Goal: Information Seeking & Learning: Learn about a topic

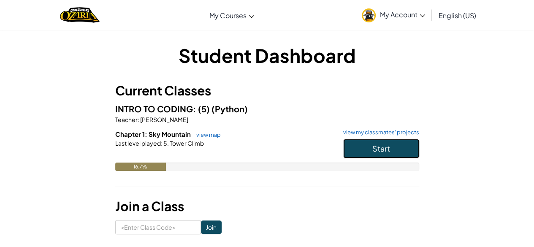
click at [367, 154] on button "Start" at bounding box center [381, 148] width 76 height 19
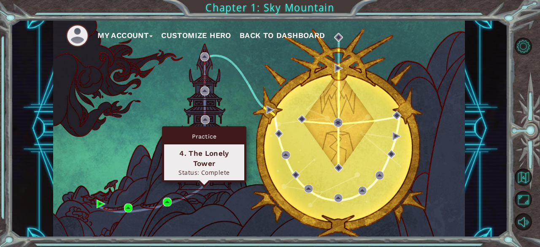
click at [206, 182] on img at bounding box center [204, 180] width 8 height 8
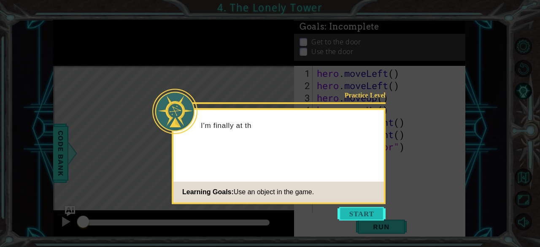
click at [366, 215] on button "Start" at bounding box center [362, 214] width 48 height 14
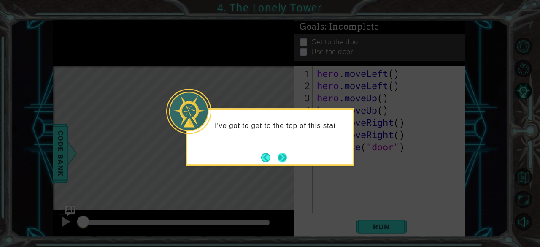
click at [280, 153] on button "Next" at bounding box center [282, 157] width 9 height 9
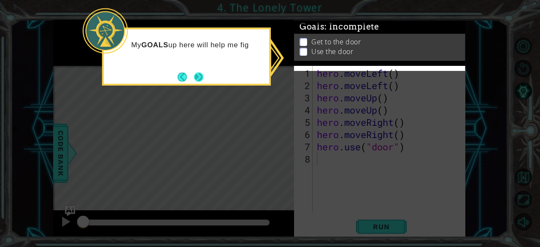
click at [203, 81] on button "Next" at bounding box center [198, 76] width 9 height 9
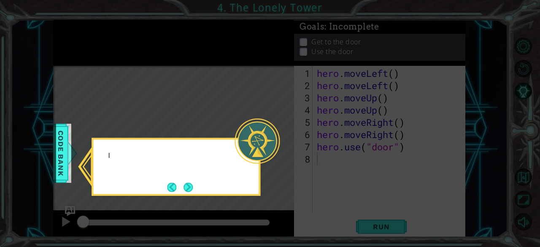
click at [201, 81] on icon at bounding box center [270, 123] width 540 height 247
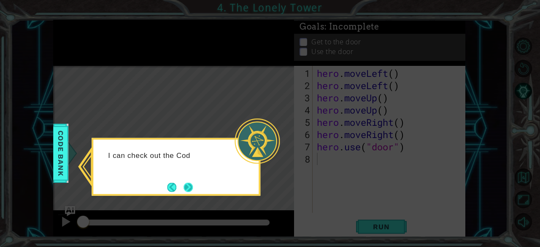
click at [185, 185] on button "Next" at bounding box center [188, 186] width 9 height 9
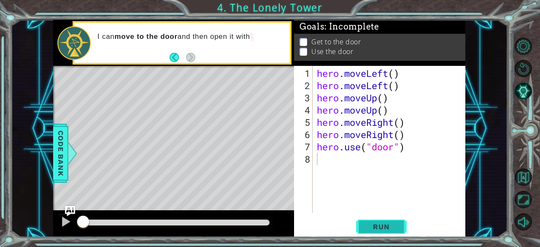
click at [399, 224] on button "Run" at bounding box center [381, 226] width 51 height 17
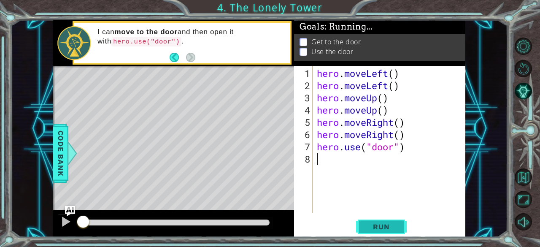
click at [399, 224] on button "Run" at bounding box center [381, 226] width 51 height 17
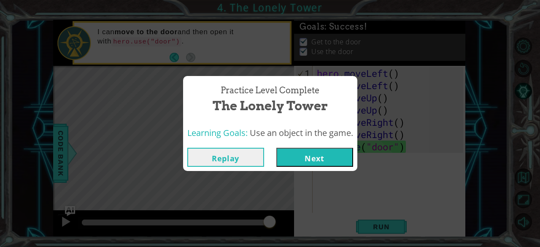
click at [311, 155] on button "Next" at bounding box center [314, 157] width 77 height 19
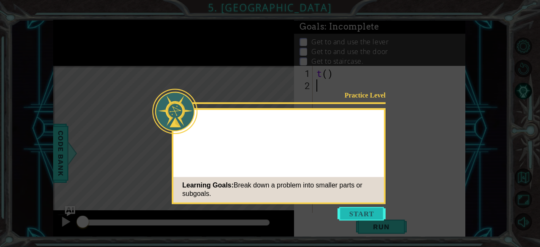
click at [366, 213] on button "Start" at bounding box center [362, 214] width 48 height 14
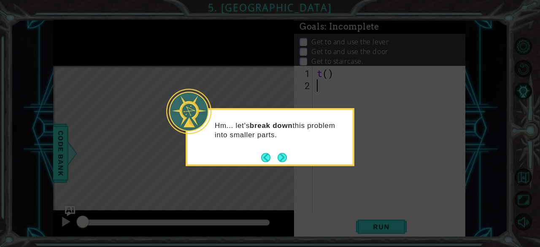
click at [280, 162] on footer at bounding box center [274, 157] width 26 height 13
click at [281, 159] on button "Next" at bounding box center [282, 157] width 9 height 9
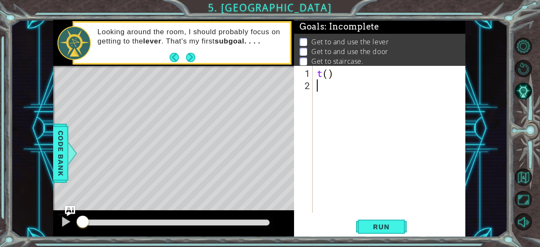
click at [330, 73] on div "t ( )" at bounding box center [391, 152] width 153 height 171
click at [320, 73] on div "t ( )" at bounding box center [391, 152] width 153 height 171
click at [188, 54] on button "Next" at bounding box center [190, 57] width 9 height 9
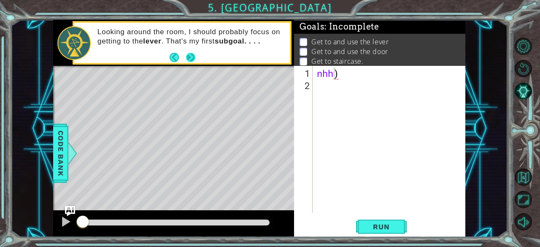
click at [0, 0] on icon at bounding box center [0, 0] width 0 height 0
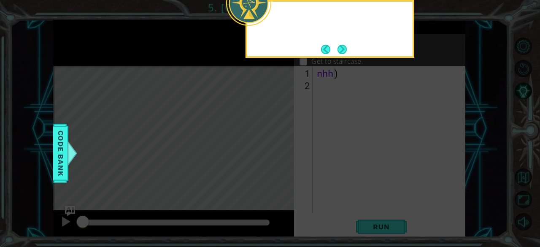
click at [188, 54] on icon at bounding box center [270, 37] width 540 height 420
click at [329, 47] on button "Back" at bounding box center [329, 49] width 16 height 9
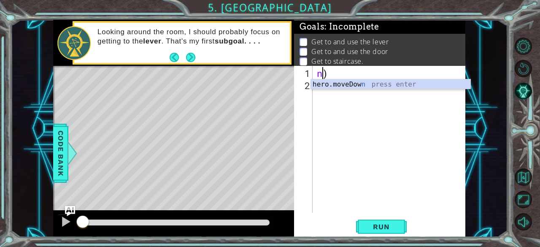
scroll to position [0, 0]
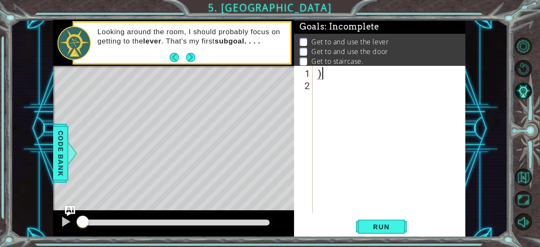
click at [327, 78] on div ")" at bounding box center [391, 152] width 153 height 171
type textarea ")"
type textarea "="
type textarea "h"
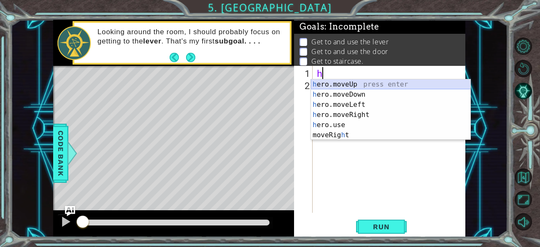
click at [332, 83] on div "h ero.moveUp press enter h ero.moveDown press enter h ero.moveLeft press enter …" at bounding box center [391, 119] width 160 height 81
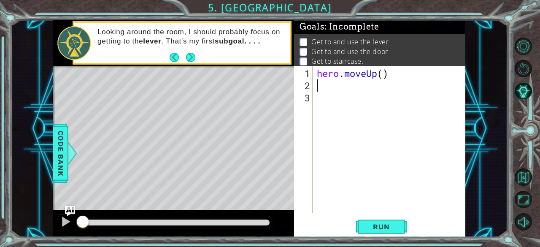
type textarea "g"
type textarea "h"
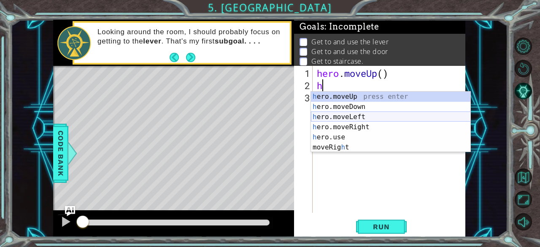
click at [341, 120] on div "h ero.moveUp press enter h ero.moveDown press enter h ero.moveLeft press enter …" at bounding box center [391, 132] width 160 height 81
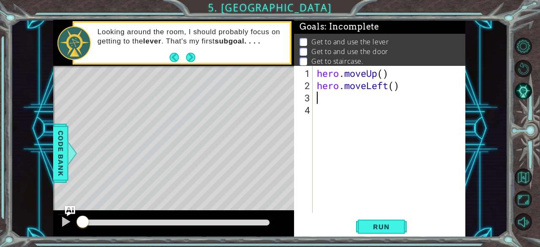
type textarea "h"
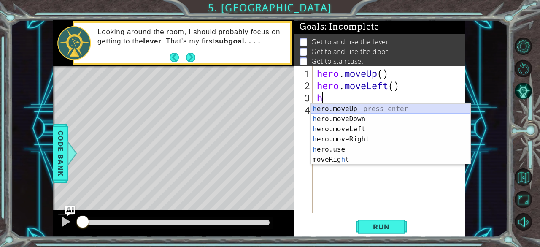
click at [340, 108] on div "h ero.moveUp press enter h ero.moveDown press enter h ero.moveLeft press enter …" at bounding box center [391, 144] width 160 height 81
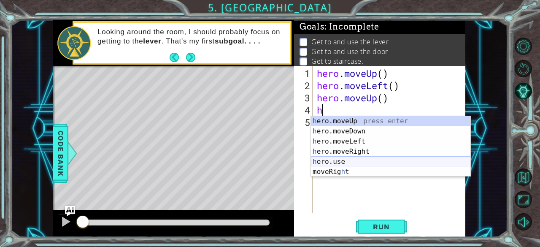
click at [331, 160] on div "h ero.moveUp press enter h ero.moveDown press enter h ero.moveLeft press enter …" at bounding box center [391, 156] width 160 height 81
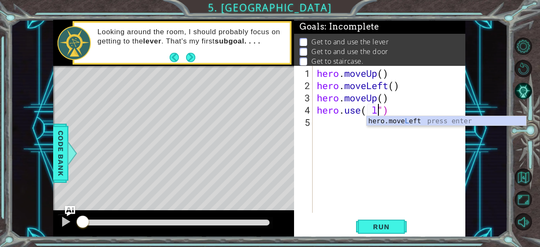
scroll to position [0, 3]
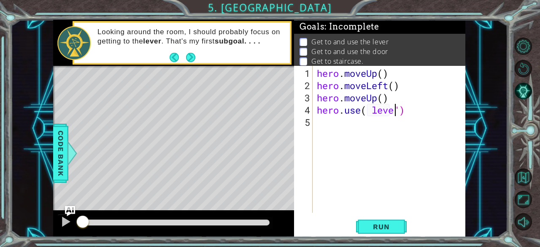
type textarea "hero.use( lever")"
click at [328, 130] on div "hero . moveUp ( ) hero . moveLeft ( ) hero . moveUp ( ) hero . use ( lever ")" at bounding box center [391, 152] width 153 height 171
type textarea "h"
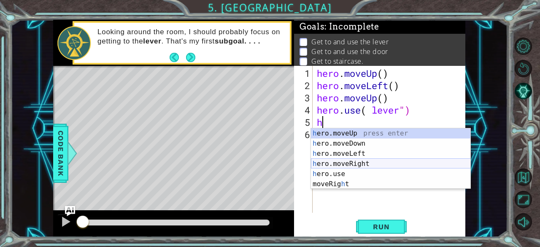
click at [330, 160] on div "h ero.moveUp press enter h ero.moveDown press enter h ero.moveLeft press enter …" at bounding box center [391, 168] width 160 height 81
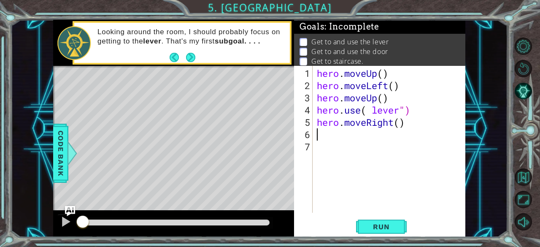
type textarea "h"
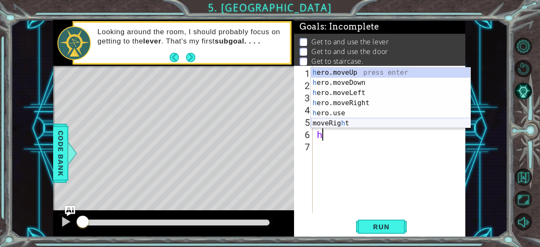
click at [331, 121] on div "h ero.moveUp press enter h ero.moveDown press enter h ero.moveLeft press enter …" at bounding box center [391, 108] width 160 height 81
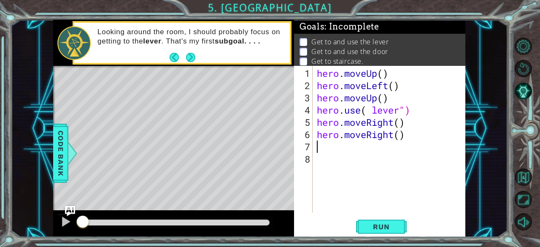
type textarea "h"
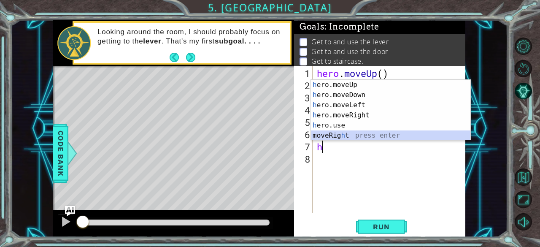
click at [330, 133] on div "h ero.moveUp press enter h ero.moveDown press enter h ero.moveLeft press enter …" at bounding box center [391, 120] width 160 height 81
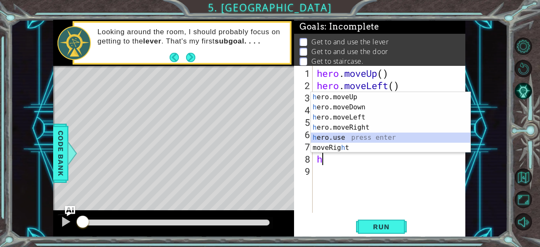
click at [331, 135] on div "h ero.moveUp press enter h ero.moveDown press enter h ero.moveLeft press enter …" at bounding box center [391, 132] width 160 height 81
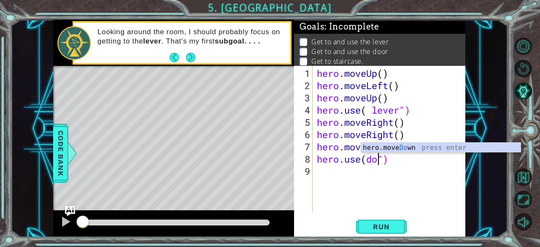
scroll to position [0, 3]
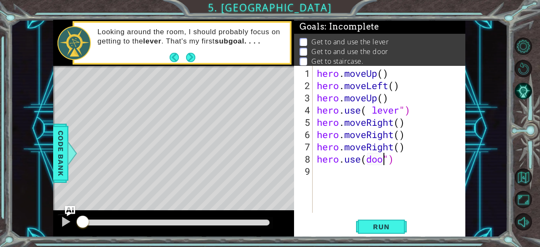
type textarea "hero.use(door")"
click at [321, 177] on div "hero . moveUp ( ) hero . moveLeft ( ) hero . moveUp ( ) hero . use ( lever ") h…" at bounding box center [391, 152] width 153 height 171
type textarea "h"
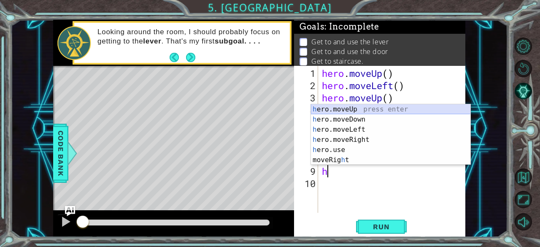
click at [353, 106] on div "h ero.moveUp press enter h ero.moveDown press enter h ero.moveLeft press enter …" at bounding box center [391, 144] width 160 height 81
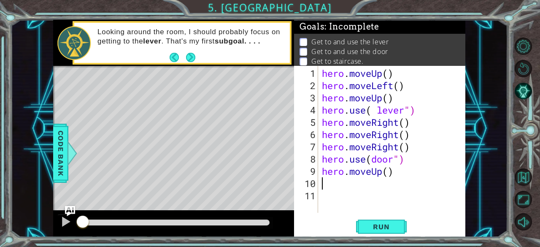
type textarea "h"
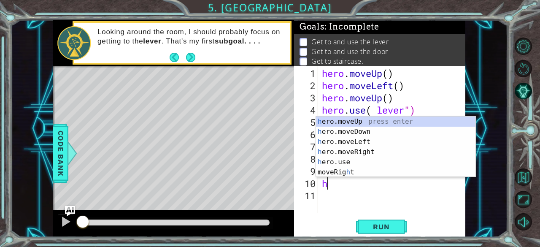
click at [355, 203] on div "hero . moveUp ( ) hero . moveLeft ( ) hero . moveUp ( ) hero . use ( lever ") h…" at bounding box center [394, 152] width 148 height 171
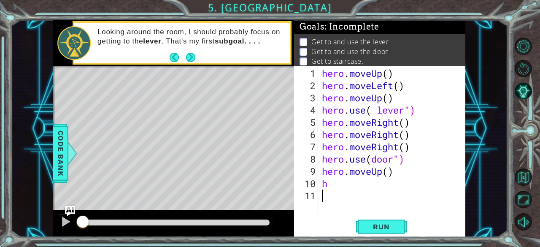
click at [335, 184] on div "hero . moveUp ( ) hero . moveLeft ( ) hero . moveUp ( ) hero . use ( lever ") h…" at bounding box center [394, 152] width 148 height 171
type textarea "h"
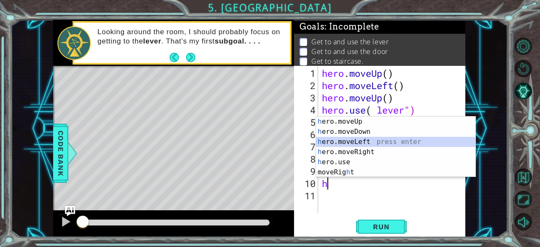
click at [354, 140] on div "h ero.moveUp press enter h ero.moveDown press enter h ero.moveLeft press enter …" at bounding box center [396, 156] width 160 height 81
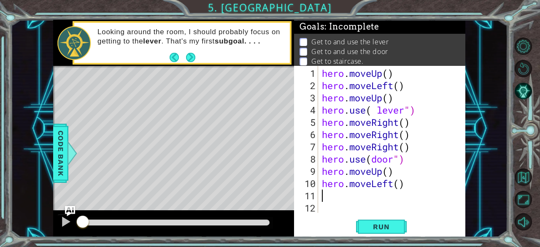
type textarea "h"
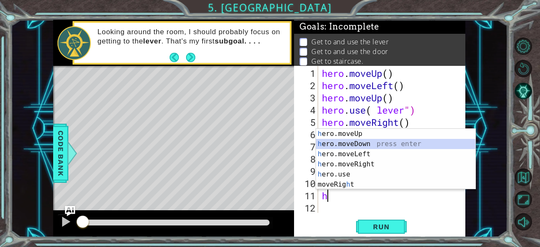
click at [352, 147] on div "h ero.moveUp press enter h ero.moveDown press enter h ero.moveLeft press enter …" at bounding box center [396, 169] width 160 height 81
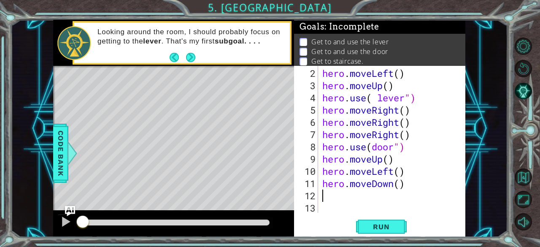
type textarea "h"
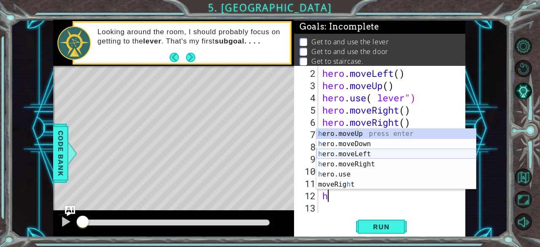
click at [352, 151] on div "h ero.moveUp press enter h ero.moveDown press enter h ero.moveLeft press enter …" at bounding box center [396, 169] width 160 height 81
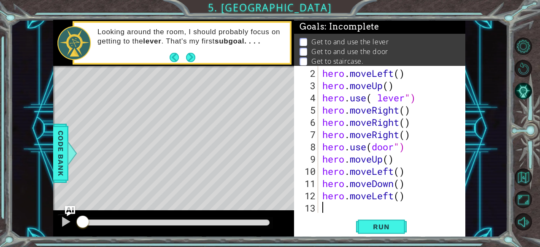
scroll to position [24, 0]
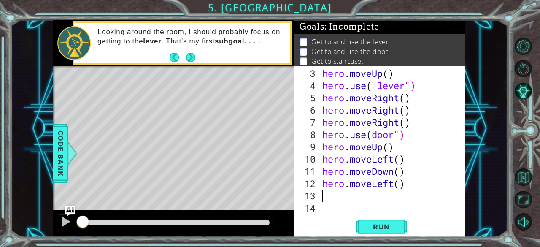
type textarea "h"
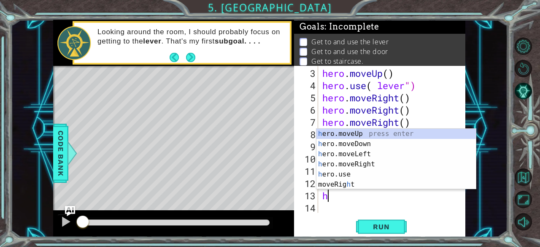
click at [352, 151] on div "h ero.moveUp press enter h ero.moveDown press enter h ero.moveLeft press enter …" at bounding box center [396, 169] width 160 height 81
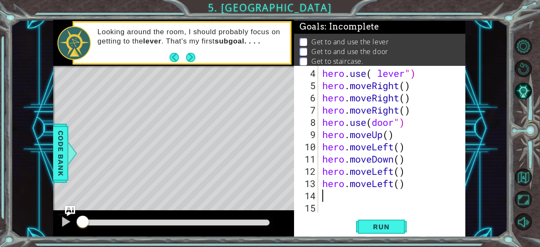
scroll to position [37, 0]
type textarea "h"
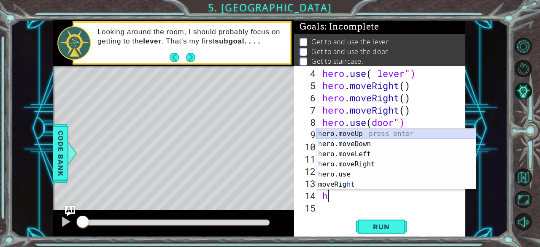
click at [360, 134] on div "h ero.moveUp press enter h ero.moveDown press enter h ero.moveLeft press enter …" at bounding box center [396, 169] width 160 height 81
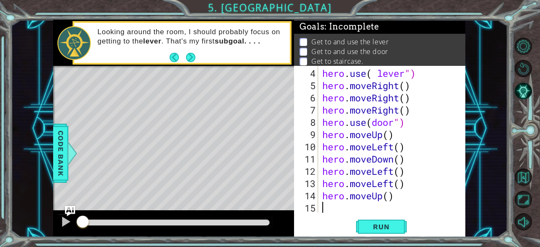
scroll to position [49, 0]
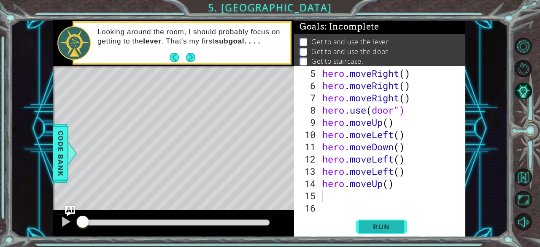
click at [384, 226] on span "Run" at bounding box center [381, 226] width 33 height 8
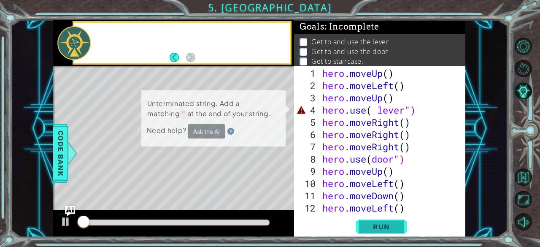
scroll to position [0, 0]
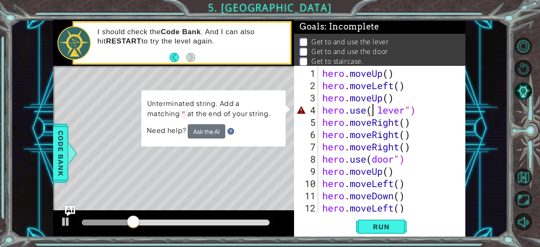
click at [371, 109] on div "hero . moveUp ( ) hero . moveLeft ( ) hero . moveUp ( ) hero . use ( lever ") h…" at bounding box center [391, 152] width 141 height 171
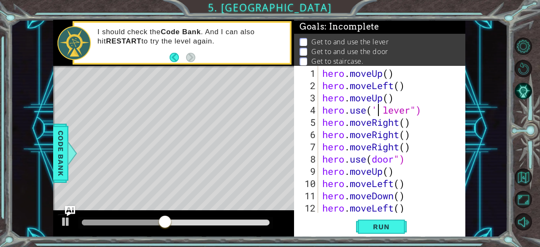
scroll to position [0, 2]
click at [381, 224] on span "Run" at bounding box center [381, 226] width 33 height 8
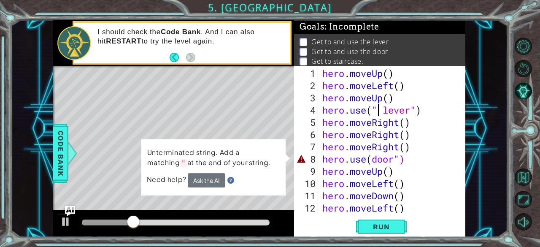
click at [373, 159] on div "hero . moveUp ( ) hero . moveLeft ( ) hero . moveUp ( ) hero . use ( " lever" )…" at bounding box center [391, 152] width 141 height 171
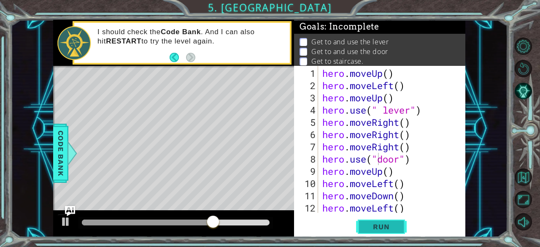
click at [377, 231] on span "Run" at bounding box center [381, 226] width 33 height 8
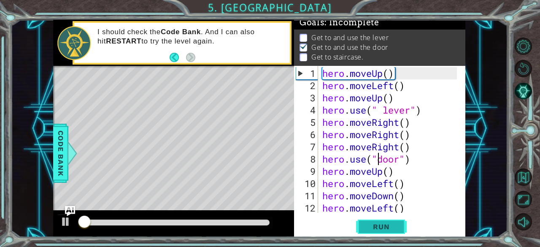
scroll to position [8, 0]
click at [377, 231] on span "Run" at bounding box center [381, 226] width 33 height 8
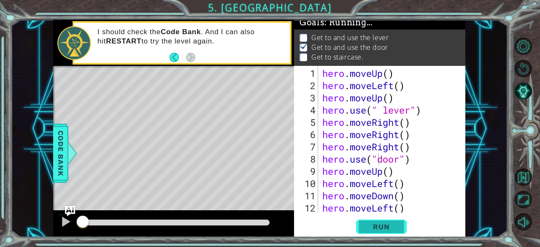
click at [377, 231] on span "Run" at bounding box center [381, 226] width 33 height 8
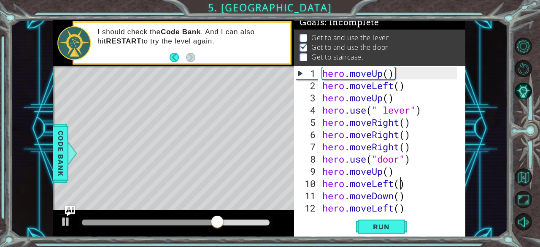
click at [403, 181] on div "hero . moveUp ( ) hero . moveLeft ( ) hero . moveUp ( ) hero . use ( " lever" )…" at bounding box center [391, 152] width 141 height 171
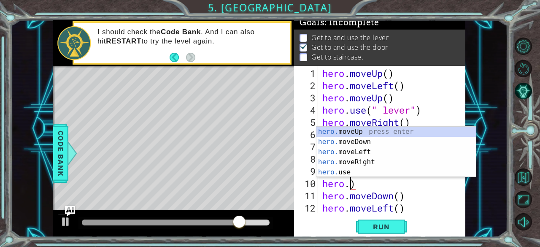
scroll to position [0, 1]
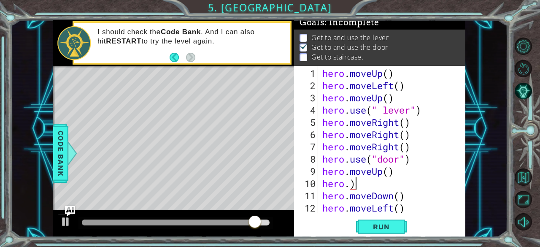
click at [357, 187] on div "hero . moveUp ( ) hero . moveLeft ( ) hero . moveUp ( ) hero . use ( " lever" )…" at bounding box center [391, 152] width 141 height 171
type textarea "hero."
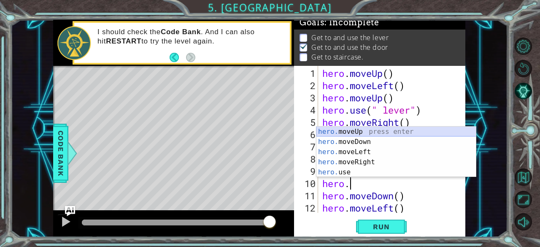
click at [363, 130] on div "hero. moveUp press enter hero. moveDown press enter hero. moveLeft press enter …" at bounding box center [396, 162] width 160 height 71
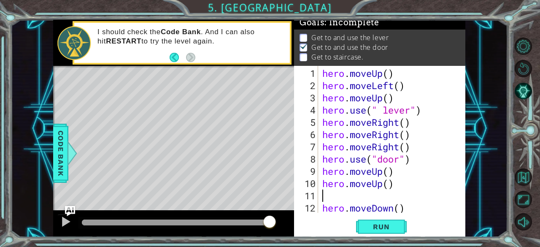
click at [410, 207] on div "hero . moveUp ( ) hero . moveLeft ( ) hero . moveUp ( ) hero . use ( " lever" )…" at bounding box center [391, 152] width 141 height 171
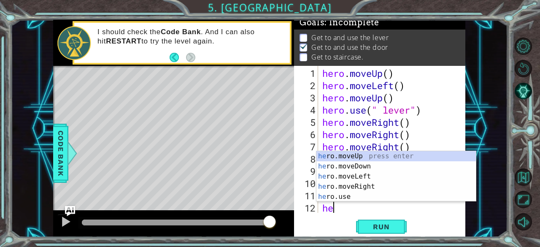
type textarea "h"
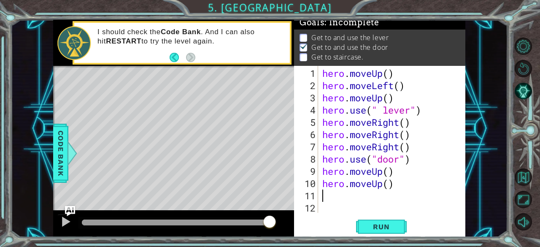
click at [324, 198] on div "hero . moveUp ( ) hero . moveLeft ( ) hero . moveUp ( ) hero . use ( " lever" )…" at bounding box center [391, 152] width 141 height 171
type textarea "h"
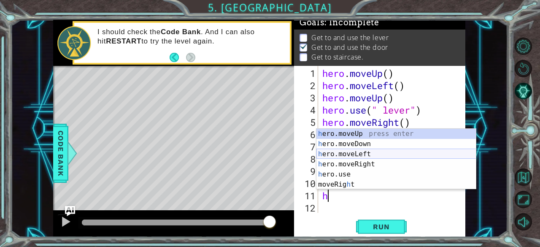
click at [352, 152] on div "h ero.moveUp press enter h ero.moveDown press enter h ero.moveLeft press enter …" at bounding box center [396, 169] width 160 height 81
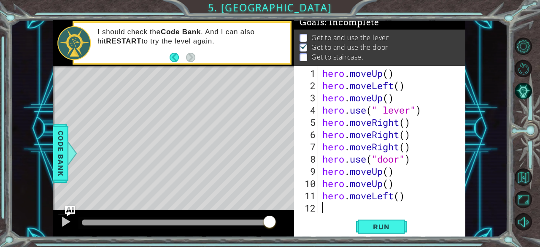
type textarea "h"
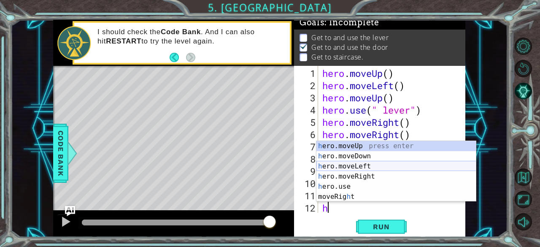
click at [344, 164] on div "h ero.moveUp press enter h ero.moveDown press enter h ero.moveLeft press enter …" at bounding box center [396, 181] width 160 height 81
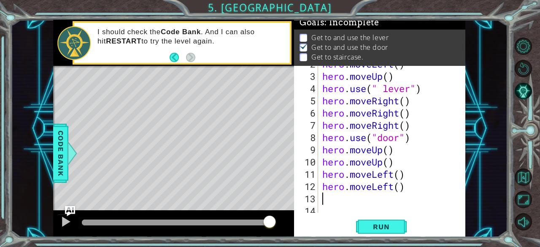
scroll to position [34, 0]
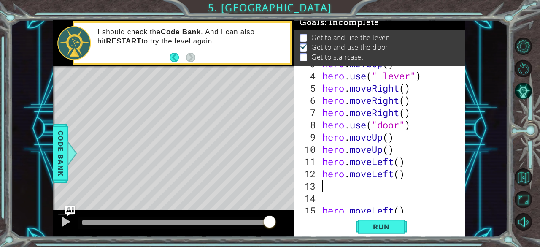
type textarea "h"
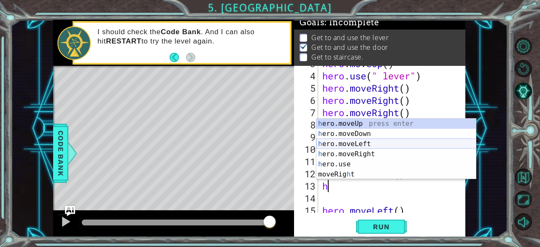
click at [371, 144] on div "h ero.moveUp press enter h ero.moveDown press enter h ero.moveLeft press enter …" at bounding box center [396, 159] width 160 height 81
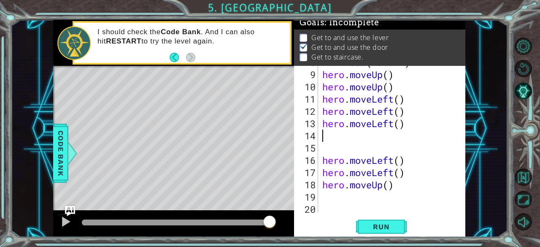
scroll to position [96, 0]
click at [405, 157] on div "hero . use ( "door" ) hero . moveUp ( ) hero . moveUp ( ) hero . moveLeft ( ) h…" at bounding box center [391, 141] width 141 height 171
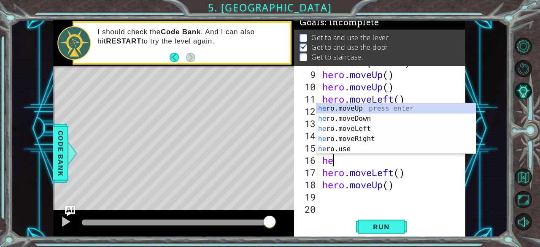
type textarea "h"
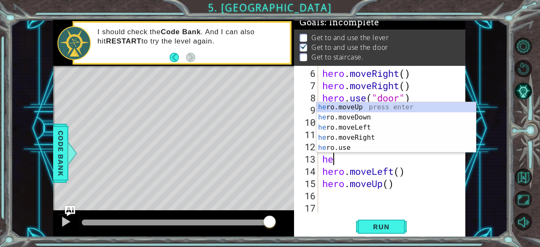
type textarea "h"
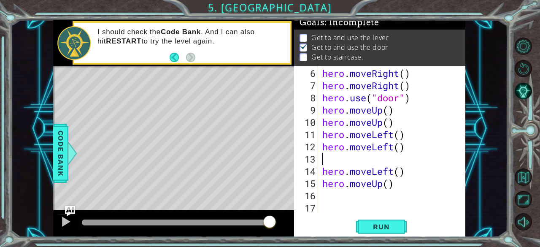
scroll to position [49, 0]
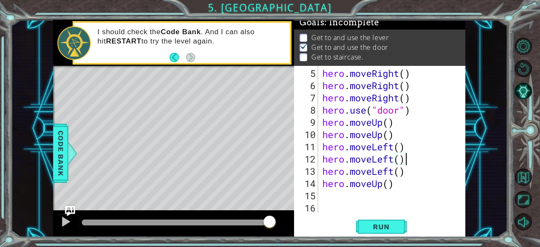
click at [407, 172] on div "hero . moveRight ( ) hero . moveRight ( ) hero . moveRight ( ) hero . use ( "do…" at bounding box center [391, 152] width 141 height 171
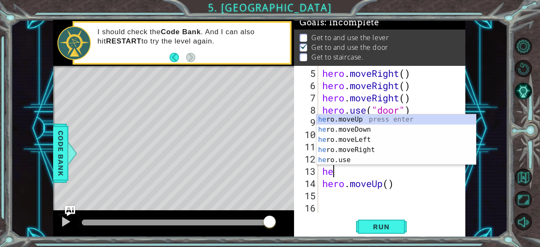
type textarea "h"
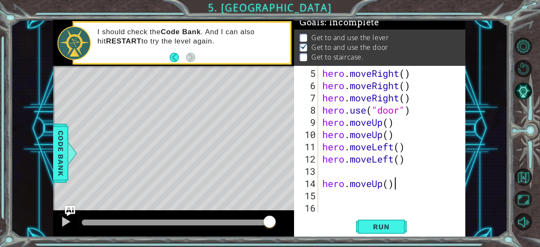
click at [406, 183] on div "hero . moveRight ( ) hero . moveRight ( ) hero . moveRight ( ) hero . use ( "do…" at bounding box center [391, 152] width 141 height 171
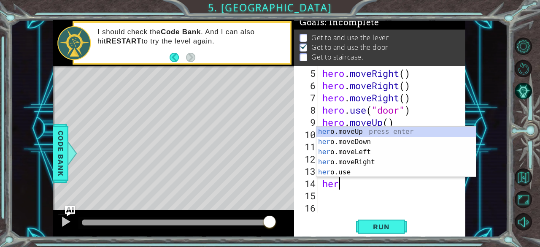
type textarea "h"
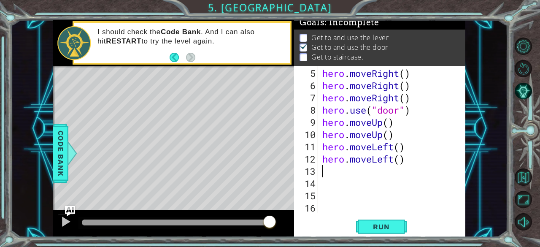
click at [325, 174] on div "hero . moveRight ( ) hero . moveRight ( ) hero . moveRight ( ) hero . use ( "do…" at bounding box center [391, 152] width 141 height 171
type textarea "h"
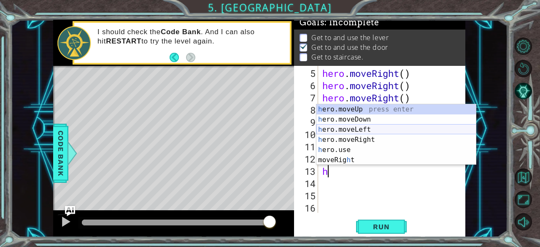
click at [364, 127] on div "h ero.moveUp press enter h ero.moveDown press enter h ero.moveLeft press enter …" at bounding box center [396, 144] width 160 height 81
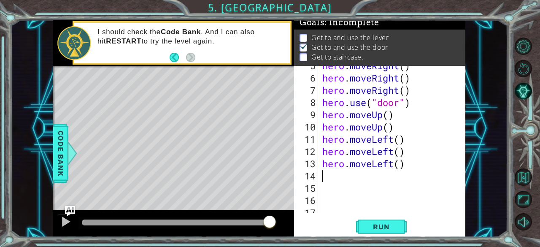
scroll to position [58, 0]
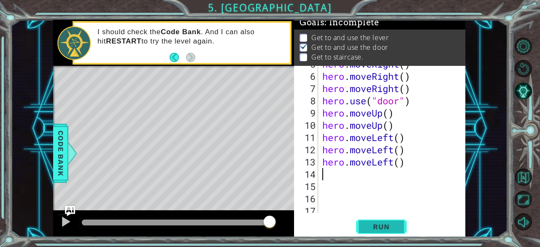
click at [381, 226] on span "Run" at bounding box center [381, 226] width 33 height 8
type textarea "h"
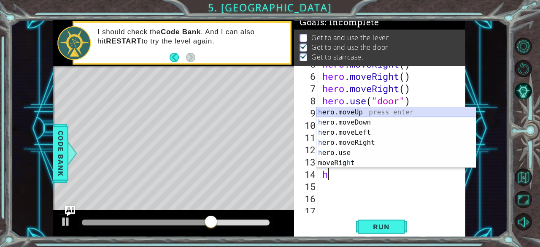
click at [361, 112] on div "h ero.moveUp press enter h ero.moveDown press enter h ero.moveLeft press enter …" at bounding box center [396, 147] width 160 height 81
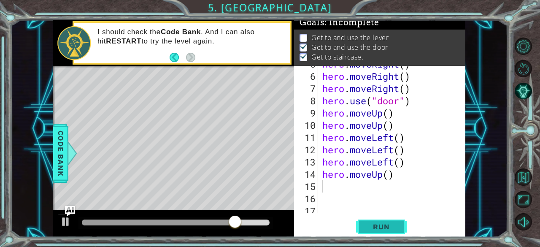
click at [376, 228] on span "Run" at bounding box center [381, 226] width 33 height 8
click at [379, 233] on button "Run" at bounding box center [381, 226] width 51 height 17
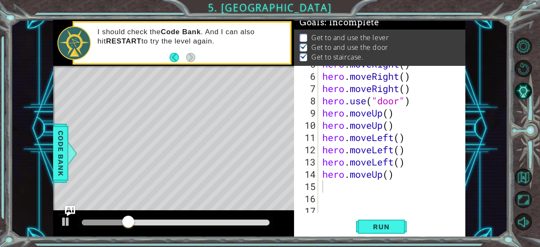
click at [495, 73] on div "1 ההההההההההההההההההההההההההההההההההההההההההההההההההההההההההההההההההההההההההההה…" at bounding box center [259, 128] width 497 height 217
drag, startPoint x: 466, startPoint y: 157, endPoint x: 469, endPoint y: 109, distance: 47.8
click at [469, 109] on div "1 ההההההההההההההההההההההההההההההההההההההההההההההההההההההההההההההההההההההההההההה…" at bounding box center [259, 128] width 497 height 217
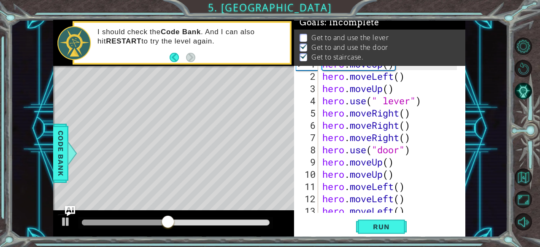
scroll to position [5, 0]
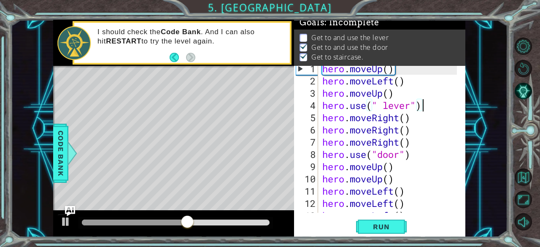
click at [427, 108] on div "hero . moveUp ( ) hero . moveLeft ( ) hero . moveUp ( ) hero . use ( " lever" )…" at bounding box center [391, 147] width 141 height 171
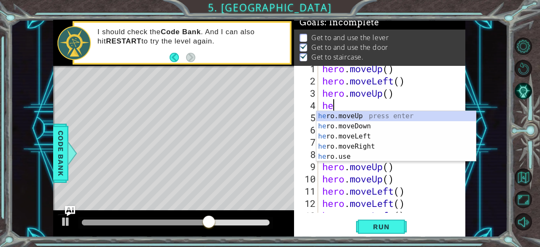
type textarea "h"
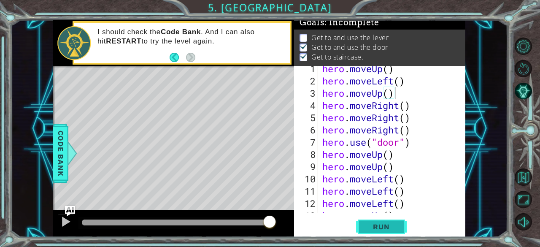
click at [391, 227] on span "Run" at bounding box center [381, 226] width 33 height 8
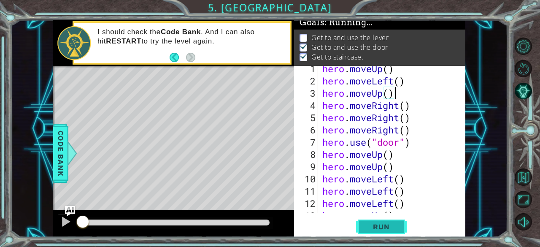
click at [391, 227] on span "Run" at bounding box center [381, 226] width 33 height 8
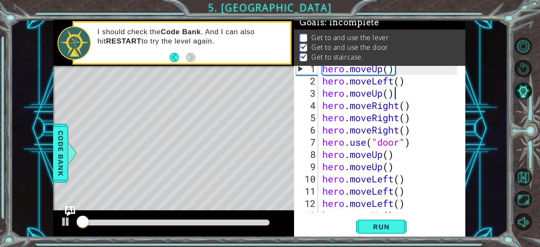
drag, startPoint x: 391, startPoint y: 227, endPoint x: 540, endPoint y: 267, distance: 154.0
click at [533, 246] on html "1 ההההההההההההההההההההההההההההההההההההההההההההההההההההההההההההההההההההההההההההה…" at bounding box center [270, 123] width 540 height 247
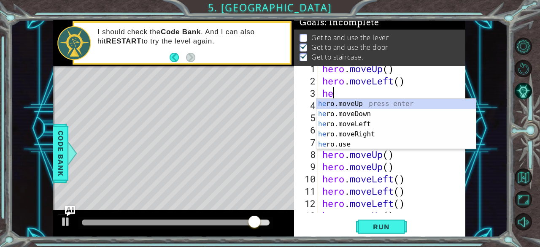
type textarea "h"
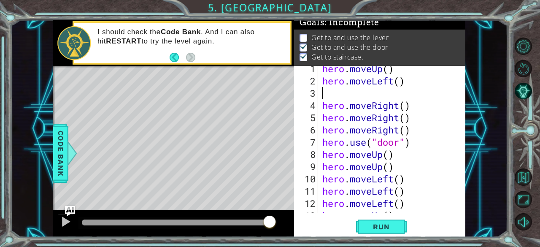
type textarea "h"
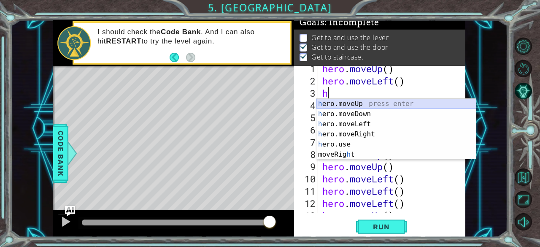
click at [378, 101] on div "h ero.moveUp press enter h ero.moveDown press enter h ero.moveLeft press enter …" at bounding box center [396, 139] width 160 height 81
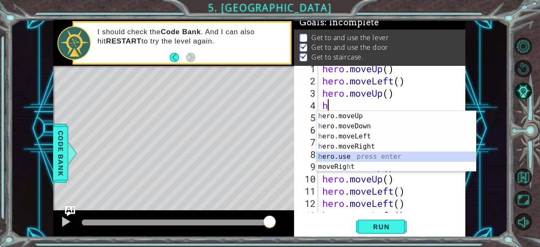
click at [337, 157] on div "h ero.moveUp press enter h ero.moveDown press enter h ero.moveLeft press enter …" at bounding box center [396, 151] width 160 height 81
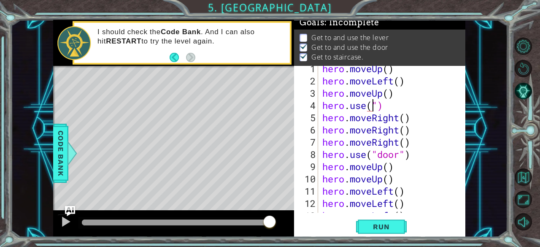
scroll to position [0, 2]
click at [381, 108] on div "hero . moveUp ( ) hero . moveLeft ( ) hero . moveUp ( ) hero . use ( " " ) hero…" at bounding box center [391, 147] width 141 height 171
click at [439, 105] on div "hero . moveUp ( ) hero . moveLeft ( ) hero . moveUp ( ) hero . use ( "lever " )…" at bounding box center [391, 147] width 141 height 171
click at [387, 227] on span "Run" at bounding box center [381, 226] width 33 height 8
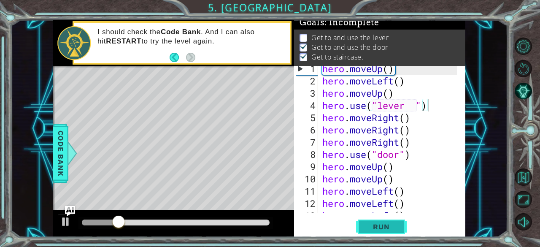
click at [387, 227] on span "Run" at bounding box center [381, 226] width 33 height 8
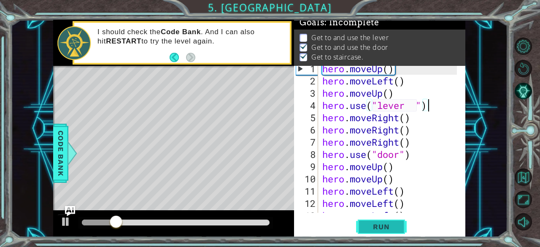
click at [387, 227] on span "Run" at bounding box center [381, 226] width 33 height 8
click at [368, 230] on span "Run" at bounding box center [381, 226] width 33 height 8
click at [69, 224] on div at bounding box center [65, 221] width 11 height 11
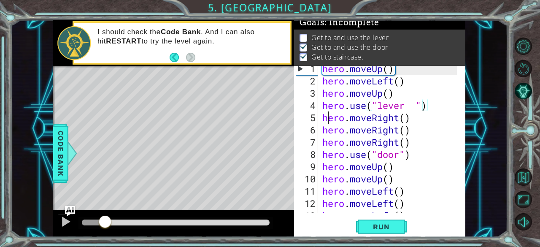
click at [327, 114] on div "hero . moveUp ( ) hero . moveLeft ( ) hero . moveUp ( ) hero . use ( "lever " )…" at bounding box center [391, 147] width 141 height 171
click at [398, 224] on span "Run" at bounding box center [381, 226] width 33 height 8
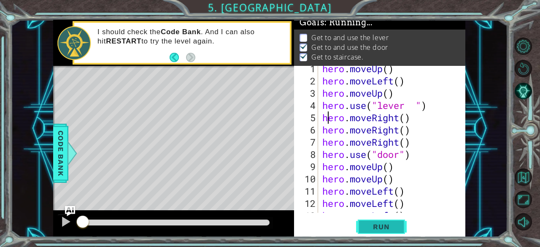
click at [398, 224] on span "Run" at bounding box center [381, 226] width 33 height 8
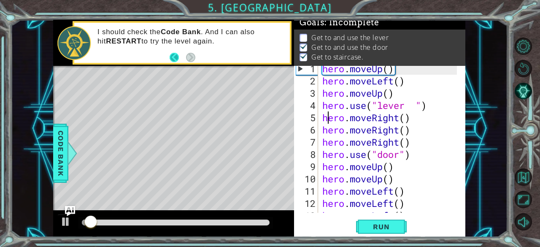
click at [175, 56] on button "Back" at bounding box center [178, 57] width 16 height 9
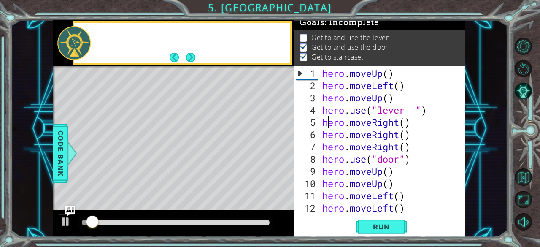
scroll to position [0, 0]
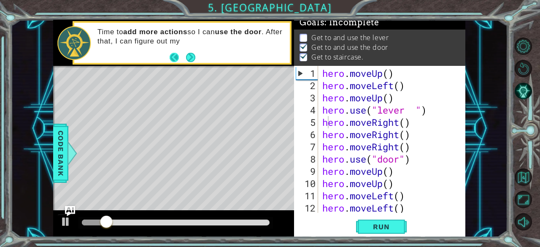
click at [174, 55] on button "Back" at bounding box center [178, 57] width 16 height 9
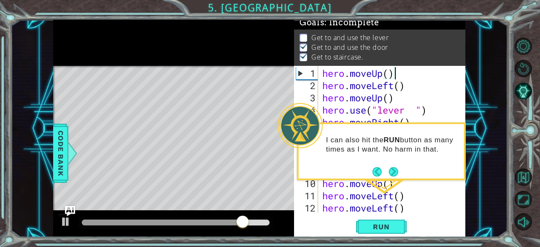
click at [395, 72] on div "hero . moveUp ( ) hero . moveLeft ( ) hero . moveUp ( ) hero . use ( "lever " )…" at bounding box center [391, 152] width 141 height 171
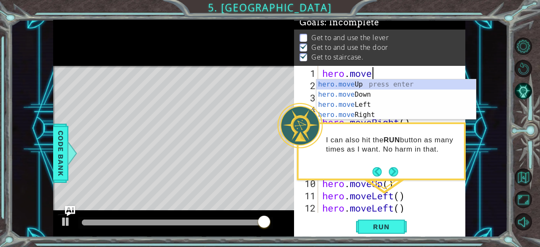
type textarea "h"
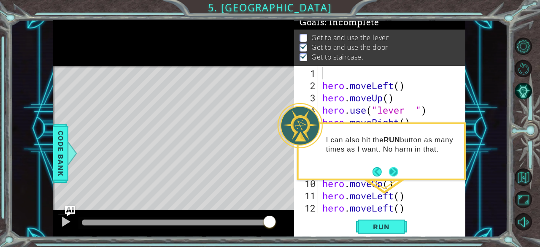
click at [392, 169] on button "Next" at bounding box center [393, 171] width 9 height 9
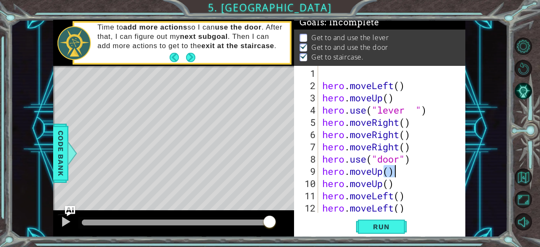
click at [392, 169] on div "hero . moveLeft ( ) hero . moveUp ( ) hero . use ( "lever " ) hero . moveRight …" at bounding box center [391, 152] width 141 height 171
type textarea "hero.moveUp()"
click at [406, 76] on div "hero . moveLeft ( ) hero . moveUp ( ) hero . use ( "lever " ) hero . moveRight …" at bounding box center [391, 152] width 141 height 171
click at [407, 85] on div "hero . moveLeft ( ) hero . moveUp ( ) hero . use ( "lever " ) hero . moveRight …" at bounding box center [391, 152] width 141 height 171
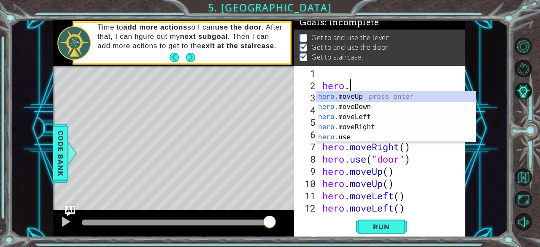
type textarea "h"
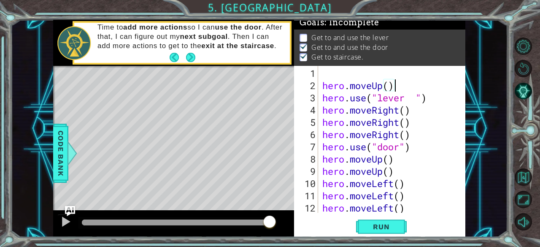
drag, startPoint x: 407, startPoint y: 85, endPoint x: 403, endPoint y: 73, distance: 12.4
click at [403, 73] on div "hero . moveUp ( ) hero . use ( "lever " ) hero . moveRight ( ) hero . moveRight…" at bounding box center [391, 152] width 141 height 171
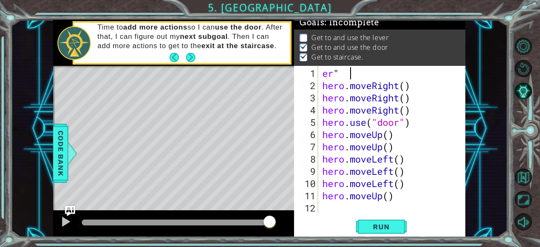
click at [403, 73] on div "er " hero . moveRight ( ) hero . moveRight ( ) hero . moveRight ( ) hero . use …" at bounding box center [391, 152] width 141 height 171
type textarea "e"
click at [403, 73] on div "hero . moveRight ( ) hero . moveRight ( ) hero . moveRight ( ) hero . use ( "do…" at bounding box center [391, 152] width 141 height 171
click at [429, 85] on div "hero . moveRight ( ) hero . moveRight ( ) hero . moveRight ( ) hero . use ( "do…" at bounding box center [391, 152] width 141 height 171
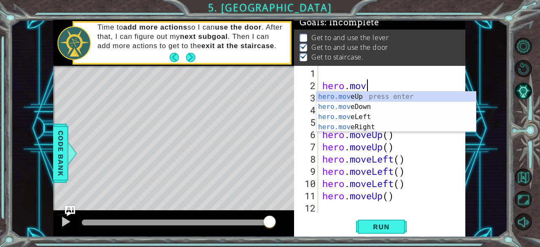
type textarea "h"
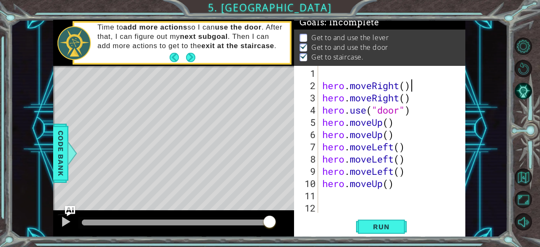
click at [427, 85] on div "hero . moveRight ( ) hero . moveRight ( ) hero . use ( "door" ) hero . moveUp (…" at bounding box center [391, 152] width 141 height 171
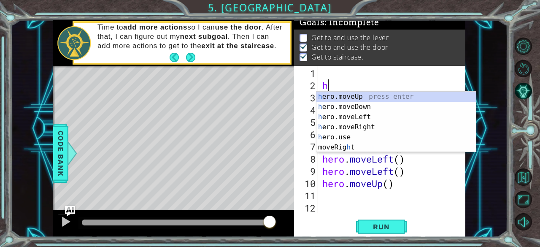
type textarea "h"
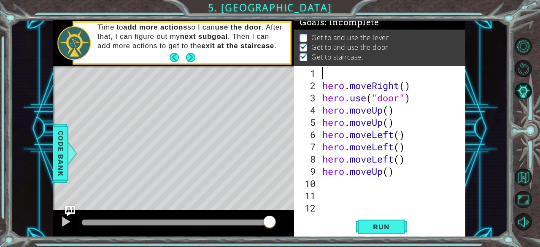
click at [427, 85] on div "hero . moveRight ( ) hero . use ( "door" ) hero . moveUp ( ) hero . moveUp ( ) …" at bounding box center [391, 152] width 141 height 171
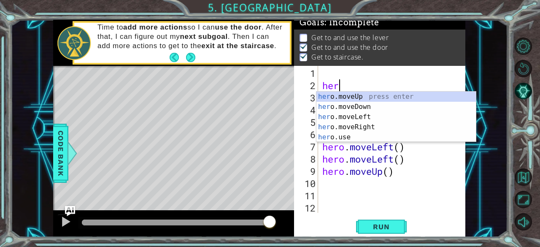
type textarea "h"
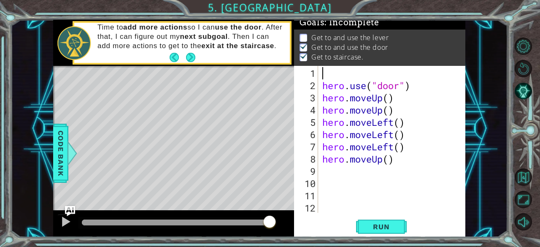
click at [427, 85] on div "hero . use ( "door" ) hero . moveUp ( ) hero . moveUp ( ) hero . moveLeft ( ) h…" at bounding box center [394, 152] width 147 height 171
type textarea "h"
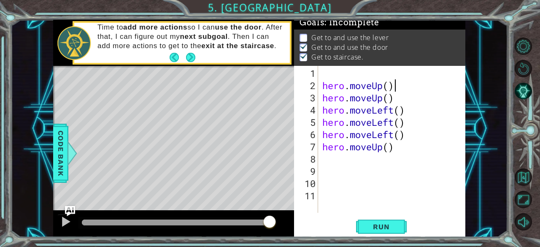
click at [427, 85] on div "hero . moveUp ( ) hero . moveUp ( ) hero . moveLeft ( ) hero . moveLeft ( ) her…" at bounding box center [394, 152] width 147 height 171
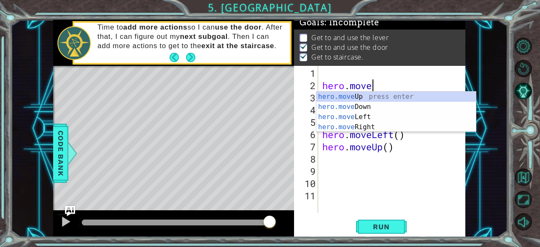
type textarea "h"
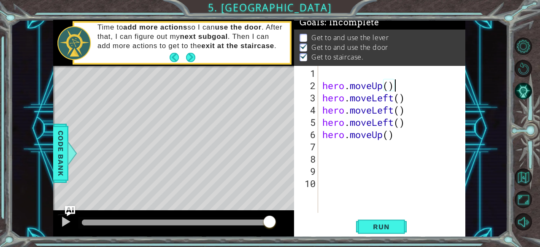
click at [427, 85] on div "hero . moveUp ( ) hero . moveLeft ( ) hero . moveLeft ( ) hero . moveLeft ( ) h…" at bounding box center [394, 152] width 147 height 171
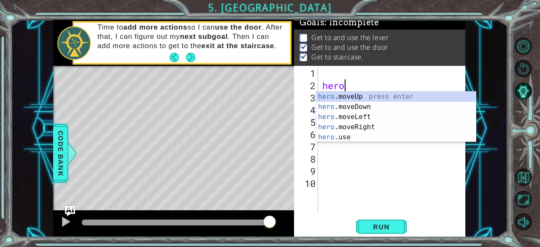
type textarea "h"
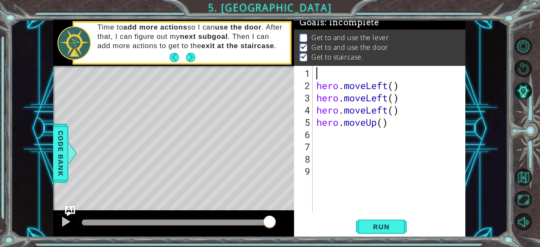
click at [427, 85] on div "hero . moveLeft ( ) hero . moveLeft ( ) hero . moveLeft ( ) hero . moveUp ( )" at bounding box center [391, 152] width 153 height 171
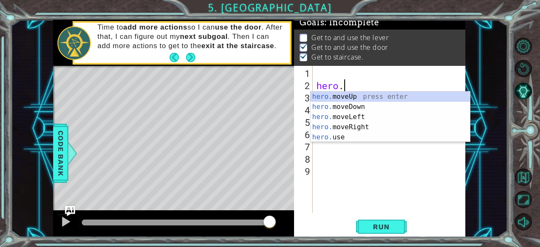
type textarea "h"
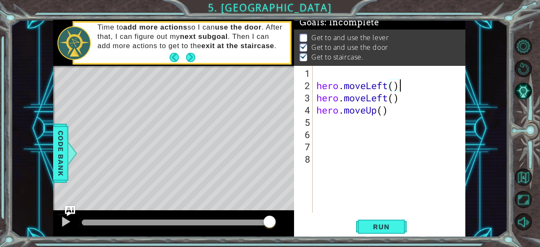
click at [427, 88] on div "hero . moveLeft ( ) hero . moveLeft ( ) hero . moveUp ( )" at bounding box center [391, 152] width 153 height 171
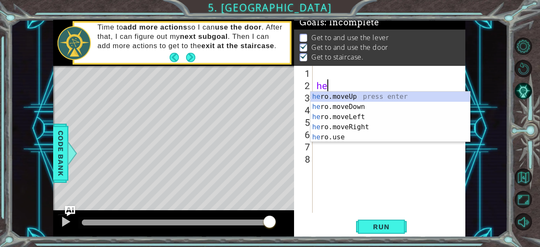
type textarea "h"
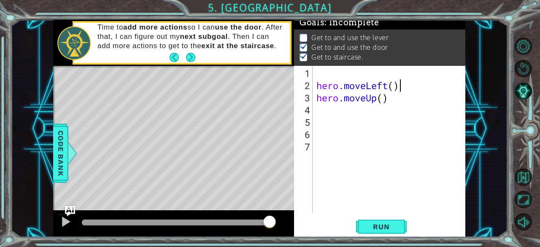
click at [427, 88] on div "hero . moveLeft ( ) hero . moveUp ( )" at bounding box center [391, 152] width 153 height 171
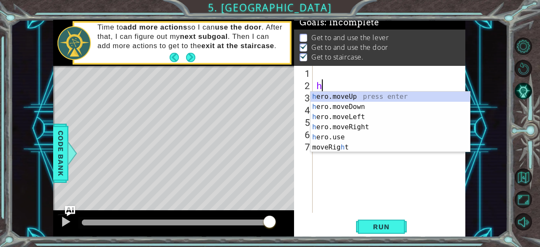
type textarea "h"
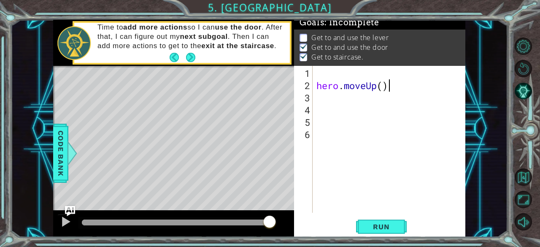
click at [427, 88] on div "hero . moveUp ( )" at bounding box center [391, 152] width 153 height 171
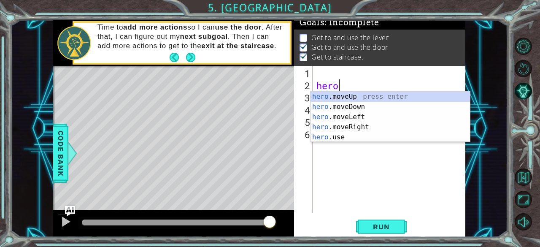
type textarea "h"
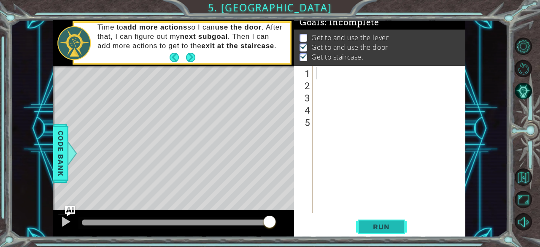
click at [383, 225] on span "Run" at bounding box center [381, 226] width 33 height 8
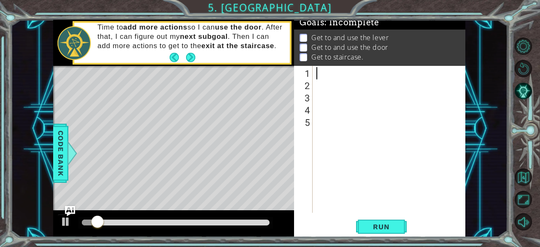
type textarea "h"
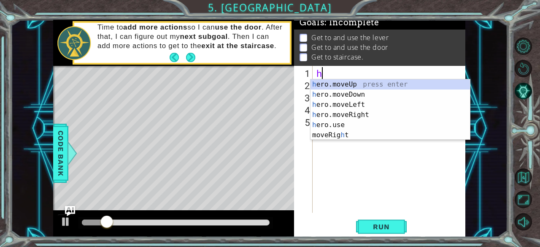
click at [346, 82] on div "h ero.moveUp press enter h ero.moveDown press enter h ero.moveLeft press enter …" at bounding box center [391, 119] width 160 height 81
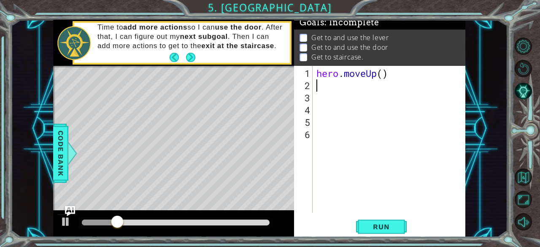
type textarea "h"
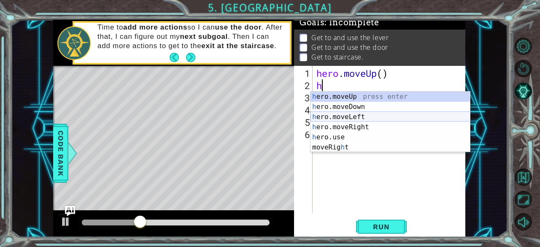
click at [344, 113] on div "h ero.moveUp press enter h ero.moveDown press enter h ero.moveLeft press enter …" at bounding box center [391, 132] width 160 height 81
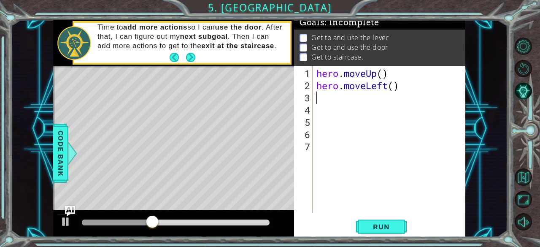
type textarea "h"
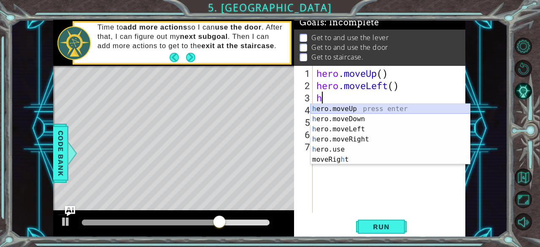
click at [359, 106] on div "h ero.moveUp press enter h ero.moveDown press enter h ero.moveLeft press enter …" at bounding box center [391, 144] width 160 height 81
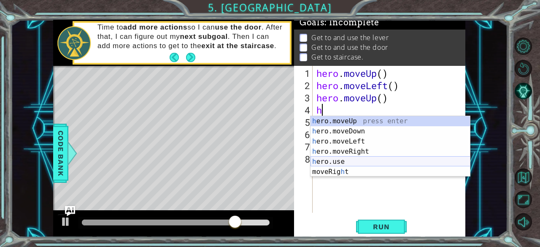
click at [344, 162] on div "h ero.moveUp press enter h ero.moveDown press enter h ero.moveLeft press enter …" at bounding box center [391, 156] width 160 height 81
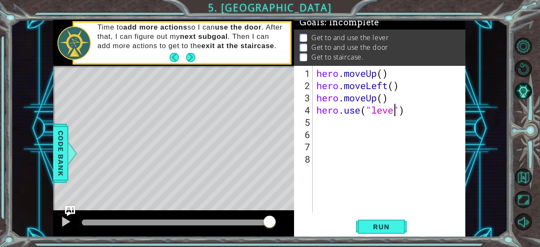
scroll to position [0, 3]
type textarea "hero.use("lever")"
click at [323, 120] on div "hero . moveUp ( ) hero . moveLeft ( ) hero . moveUp ( ) hero . use ( "lever" )" at bounding box center [391, 152] width 153 height 171
type textarea "h"
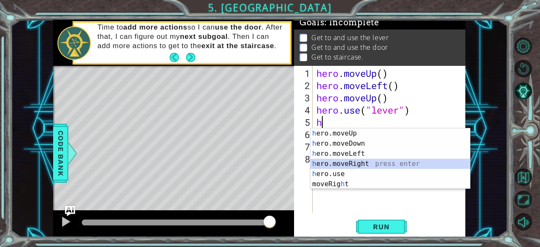
click at [344, 161] on div "h ero.moveUp press enter h ero.moveDown press enter h ero.moveLeft press enter …" at bounding box center [391, 168] width 160 height 81
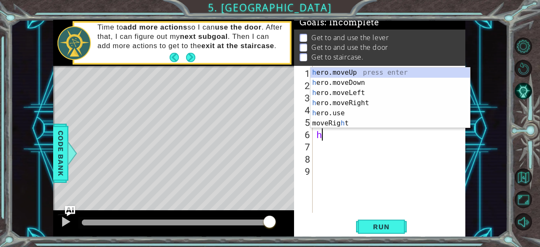
type textarea "h"
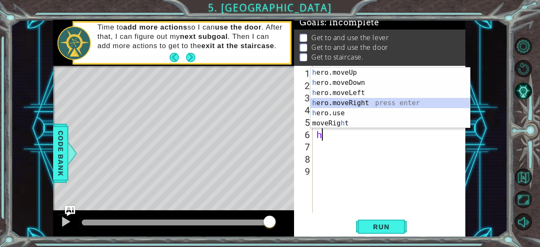
click at [346, 105] on div "h ero.moveUp press enter h ero.moveDown press enter h ero.moveLeft press enter …" at bounding box center [391, 108] width 160 height 81
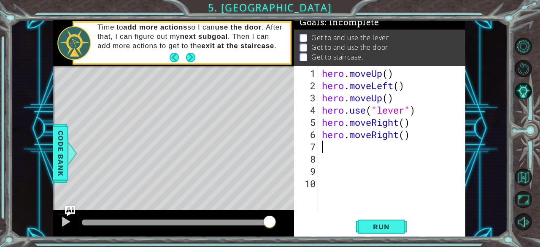
type textarea "h"
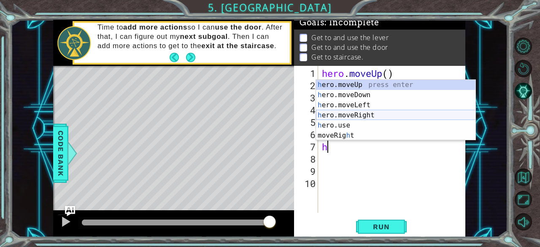
click at [347, 111] on div "h ero.moveUp press enter h ero.moveDown press enter h ero.moveLeft press enter …" at bounding box center [396, 120] width 160 height 81
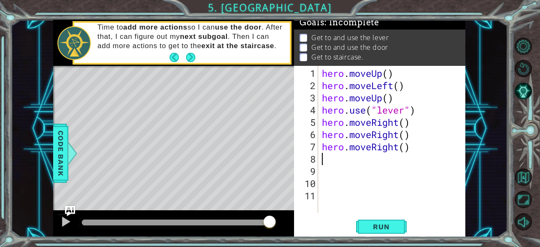
type textarea "h"
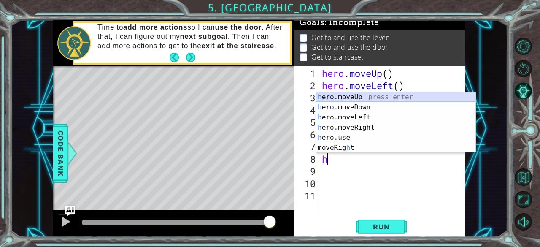
click at [353, 96] on div "h ero.moveUp press enter h ero.moveDown press enter h ero.moveLeft press enter …" at bounding box center [396, 132] width 160 height 81
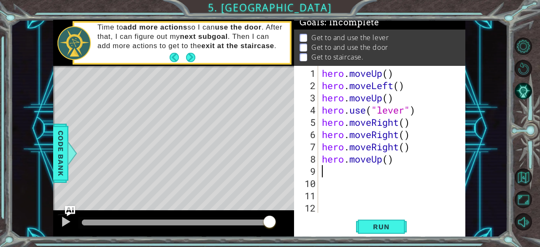
type textarea "h"
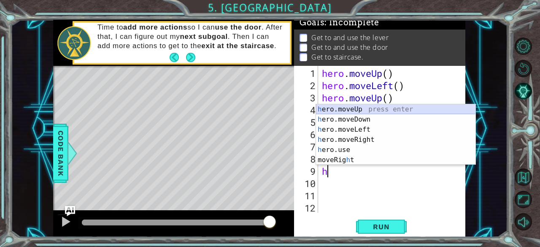
click at [355, 106] on div "h ero.moveUp press enter h ero.moveDown press enter h ero.moveLeft press enter …" at bounding box center [396, 144] width 160 height 81
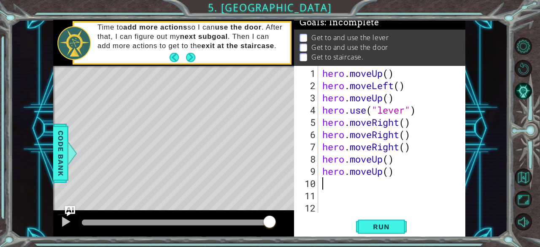
type textarea "h"
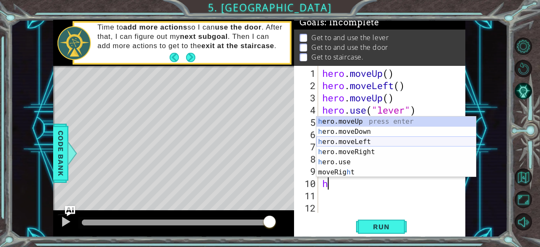
click at [360, 141] on div "h ero.moveUp press enter h ero.moveDown press enter h ero.moveLeft press enter …" at bounding box center [396, 156] width 160 height 81
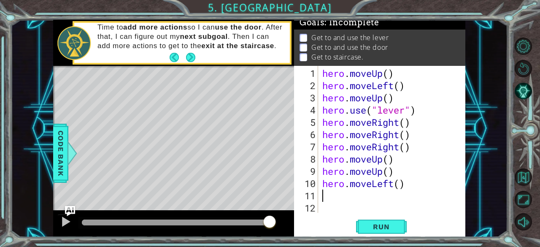
type textarea "h"
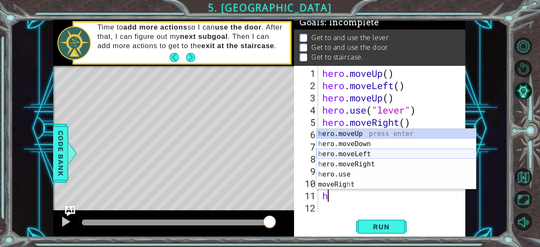
click at [359, 153] on div "h ero.moveUp press enter h ero.moveDown press enter h ero.moveLeft press enter …" at bounding box center [396, 169] width 160 height 81
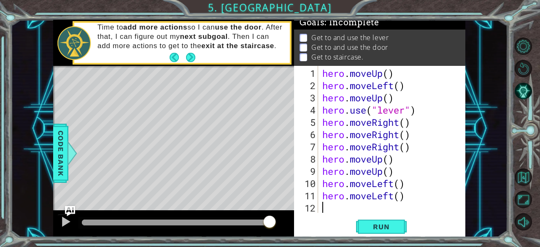
type textarea "h"
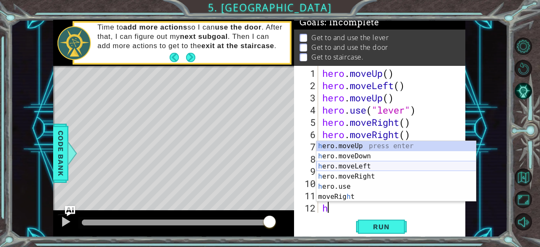
click at [360, 162] on div "h ero.moveUp press enter h ero.moveDown press enter h ero.moveLeft press enter …" at bounding box center [396, 181] width 160 height 81
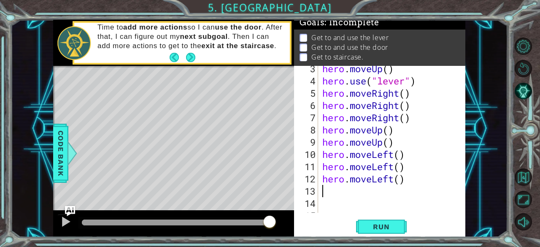
scroll to position [30, 0]
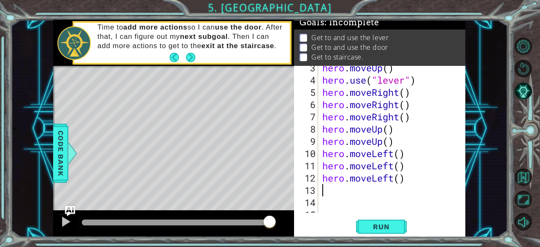
click at [466, 168] on div "1 ההההההההההההההההההההההההההההההההההההההההההההההההההההההההההההההההההההההההההההה…" at bounding box center [259, 128] width 497 height 217
click at [338, 192] on div "hero . moveUp ( ) hero . use ( "lever" ) hero . moveRight ( ) hero . moveRight …" at bounding box center [391, 147] width 141 height 171
type textarea "h"
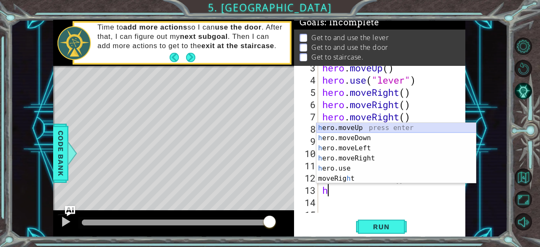
click at [354, 128] on div "h ero.moveUp press enter h ero.moveDown press enter h ero.moveLeft press enter …" at bounding box center [396, 163] width 160 height 81
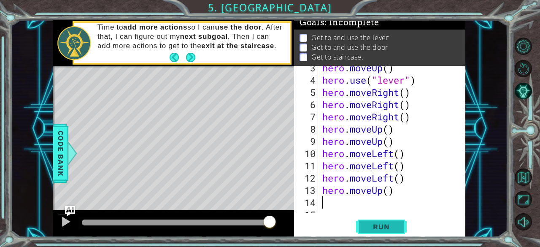
type textarea "h"
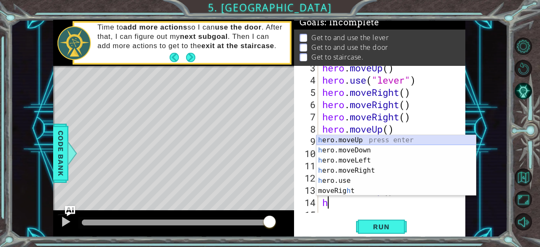
click at [352, 139] on div "h ero.moveUp press enter h ero.moveDown press enter h ero.moveLeft press enter …" at bounding box center [396, 175] width 160 height 81
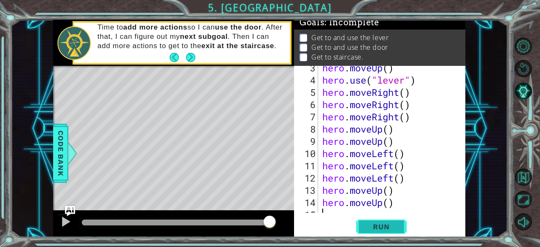
click at [379, 227] on span "Run" at bounding box center [381, 226] width 33 height 8
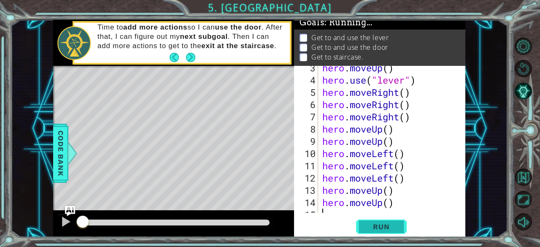
scroll to position [0, 0]
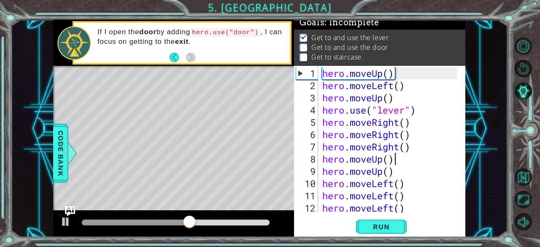
click at [396, 158] on div "hero . moveUp ( ) hero . moveLeft ( ) hero . moveUp ( ) hero . use ( "lever" ) …" at bounding box center [391, 152] width 141 height 171
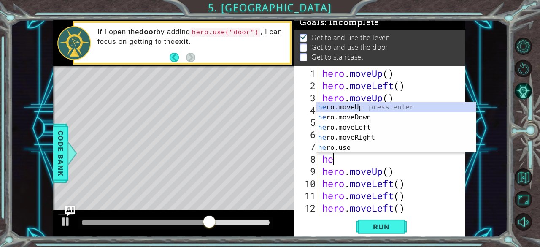
type textarea "h"
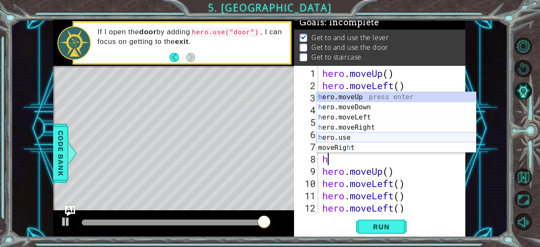
click at [349, 135] on div "h ero.moveUp press enter h ero.moveDown press enter h ero.moveLeft press enter …" at bounding box center [396, 132] width 160 height 81
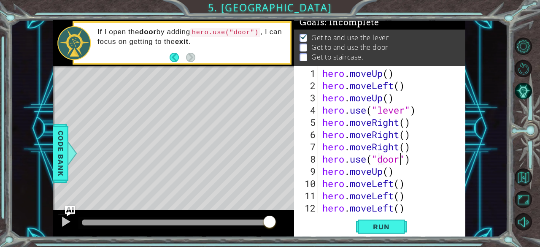
scroll to position [0, 3]
click at [378, 231] on span "Run" at bounding box center [381, 226] width 33 height 8
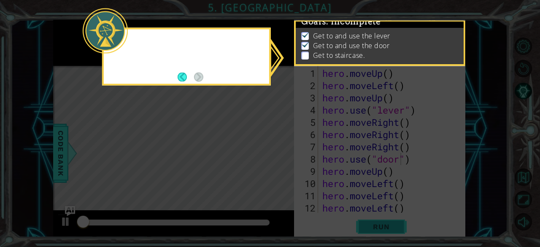
scroll to position [8, 0]
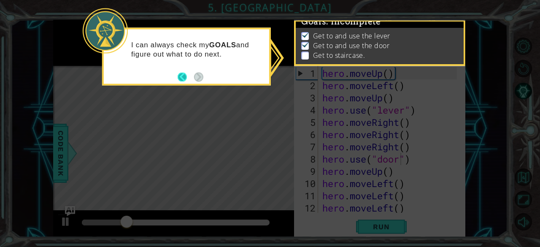
click at [185, 80] on button "Back" at bounding box center [186, 76] width 16 height 9
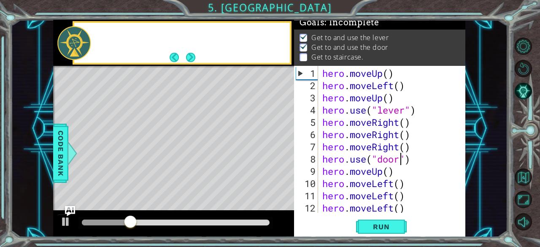
scroll to position [6, 0]
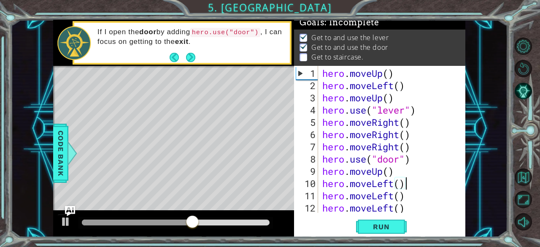
click at [408, 183] on div "hero . moveUp ( ) hero . moveLeft ( ) hero . moveUp ( ) hero . use ( "lever" ) …" at bounding box center [391, 152] width 141 height 171
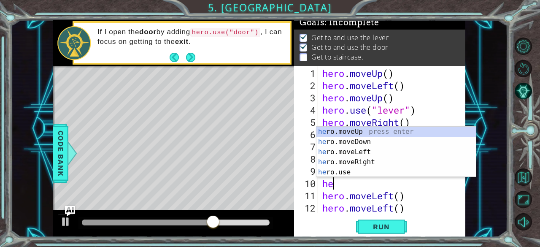
scroll to position [0, 0]
type textarea "h"
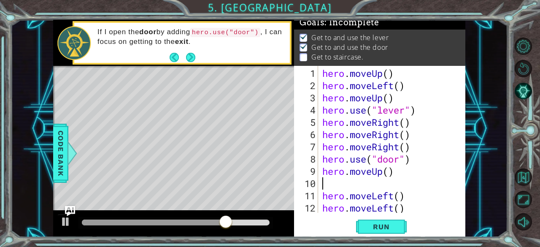
click at [408, 197] on div "hero . moveUp ( ) hero . moveLeft ( ) hero . moveUp ( ) hero . use ( "lever" ) …" at bounding box center [391, 152] width 141 height 171
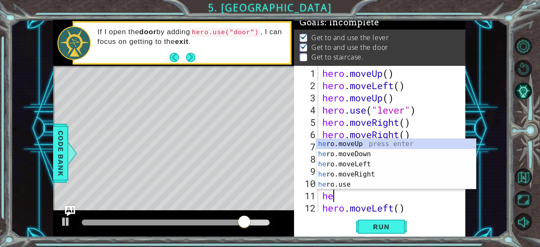
type textarea "h"
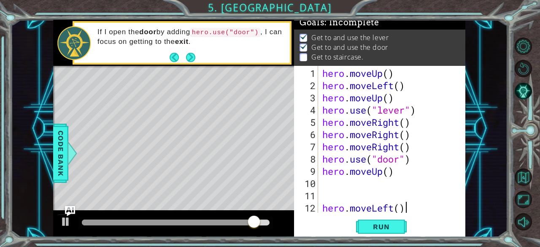
click at [406, 207] on div "hero . moveUp ( ) hero . moveLeft ( ) hero . moveUp ( ) hero . use ( "lever" ) …" at bounding box center [391, 152] width 141 height 171
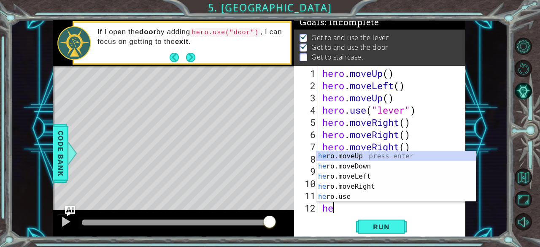
type textarea "h"
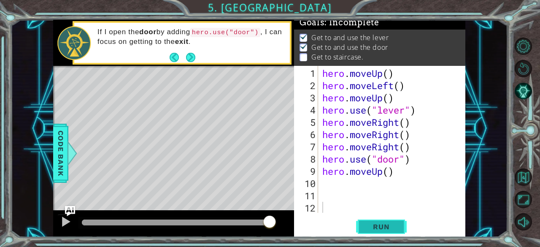
click at [377, 231] on button "Run" at bounding box center [381, 226] width 51 height 17
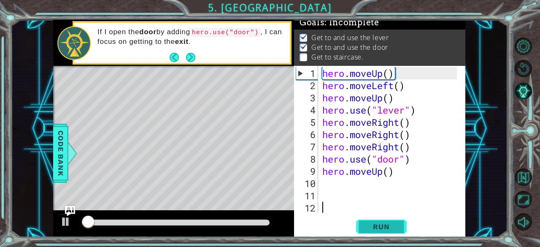
scroll to position [8, 0]
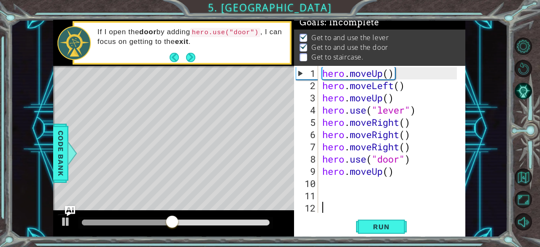
click at [329, 182] on div "hero . moveUp ( ) hero . moveLeft ( ) hero . moveUp ( ) hero . use ( "lever" ) …" at bounding box center [391, 152] width 141 height 171
type textarea "h"
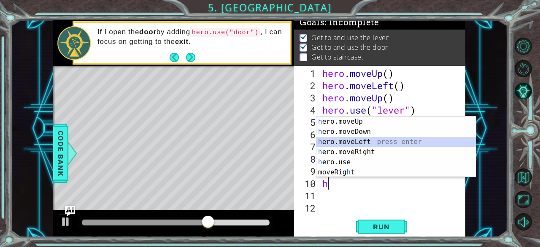
click at [352, 141] on div "h ero.moveUp press enter h ero.moveDown press enter h ero.moveLeft press enter …" at bounding box center [396, 156] width 160 height 81
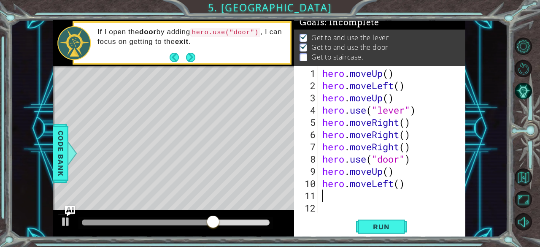
type textarea "h"
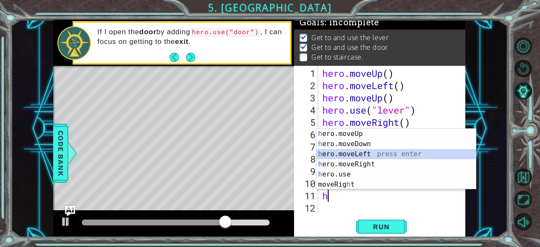
click at [354, 151] on div "h ero.moveUp press enter h ero.moveDown press enter h ero.moveLeft press enter …" at bounding box center [396, 169] width 160 height 81
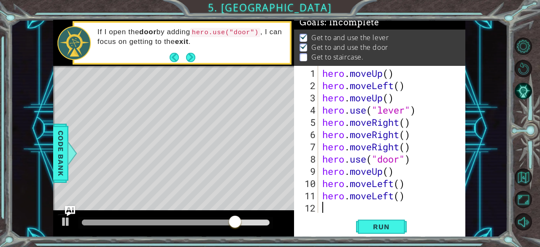
type textarea "h"
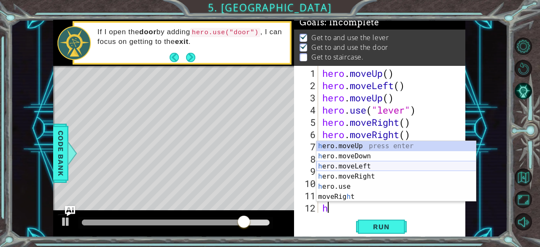
click at [382, 172] on div "h ero.moveUp press enter h ero.moveDown press enter h ero.moveLeft press enter …" at bounding box center [396, 181] width 160 height 81
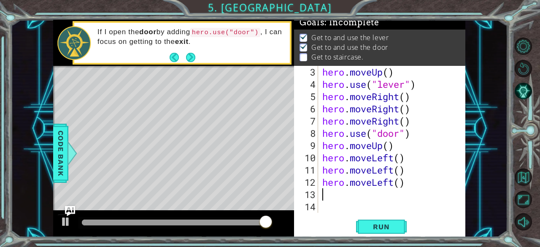
scroll to position [26, 0]
type textarea "h"
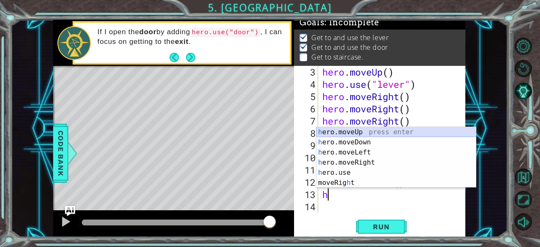
click at [371, 130] on div "h ero.moveUp press enter h ero.moveDown press enter h ero.moveLeft press enter …" at bounding box center [396, 167] width 160 height 81
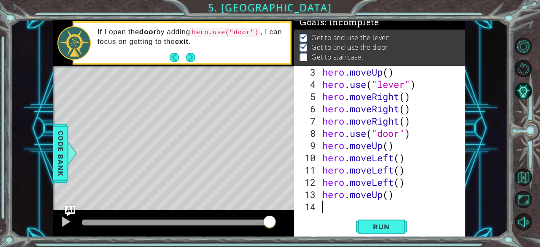
type textarea "h"
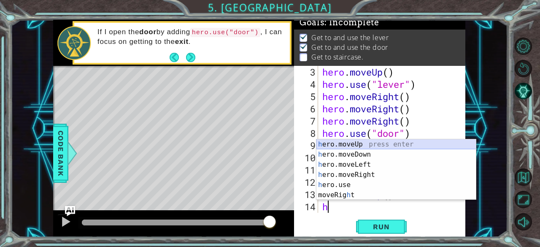
click at [333, 146] on div "h ero.moveUp press enter h ero.moveDown press enter h ero.moveLeft press enter …" at bounding box center [396, 179] width 160 height 81
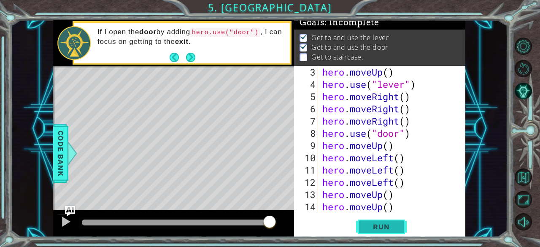
click at [381, 227] on span "Run" at bounding box center [381, 226] width 33 height 8
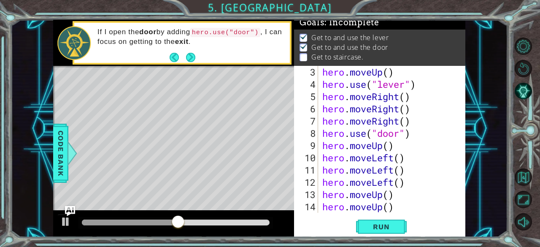
click at [484, 168] on div "1 ההההההההההההההההההההההההההההההההההההההההההההההההההההההההההההההההההההההההההההה…" at bounding box center [259, 128] width 497 height 217
click at [406, 155] on div "hero . moveUp ( ) hero . use ( "lever" ) hero . moveRight ( ) hero . moveRight …" at bounding box center [391, 151] width 141 height 171
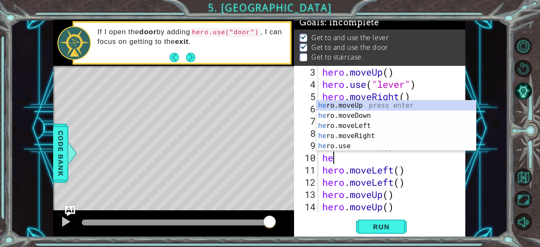
type textarea "h"
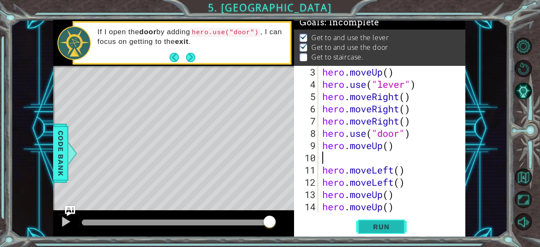
click at [370, 224] on span "Run" at bounding box center [381, 226] width 33 height 8
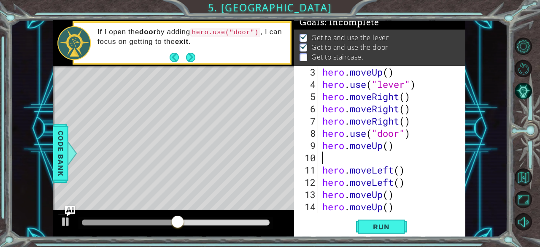
type textarea "r"
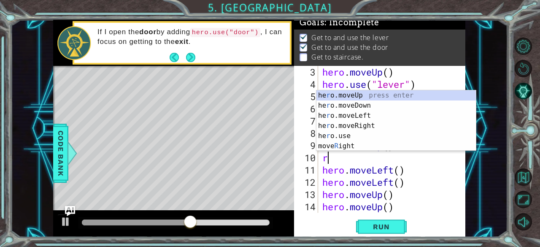
click at [350, 148] on div "he r o.moveUp press enter he r o.moveDown press enter he r o.moveLeft press ent…" at bounding box center [396, 130] width 160 height 81
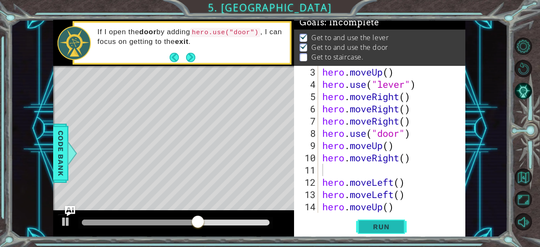
click at [374, 222] on span "Run" at bounding box center [381, 226] width 33 height 8
click at [416, 156] on div "hero . moveUp ( ) hero . use ( "lever" ) hero . moveRight ( ) hero . moveRight …" at bounding box center [391, 151] width 141 height 171
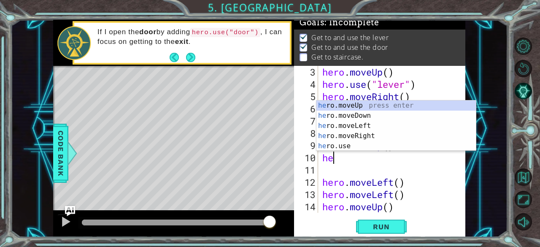
type textarea "h"
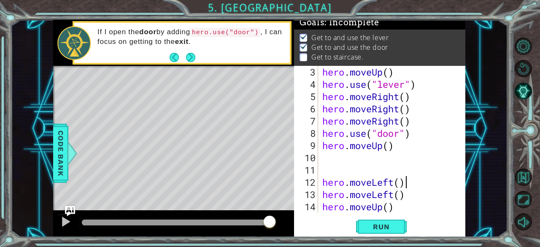
click at [415, 176] on div "hero . moveUp ( ) hero . use ( "lever" ) hero . moveRight ( ) hero . moveRight …" at bounding box center [391, 151] width 141 height 171
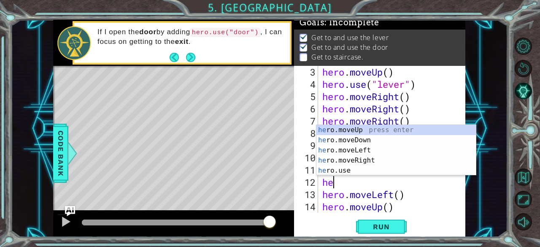
type textarea "h"
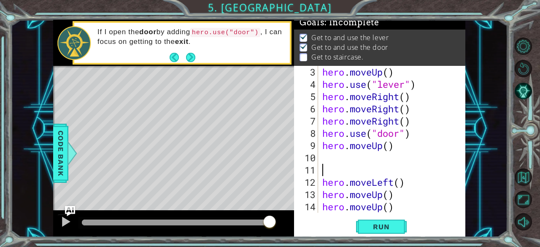
click at [415, 179] on div "hero . moveUp ( ) hero . use ( "lever" ) hero . moveRight ( ) hero . moveRight …" at bounding box center [391, 151] width 141 height 171
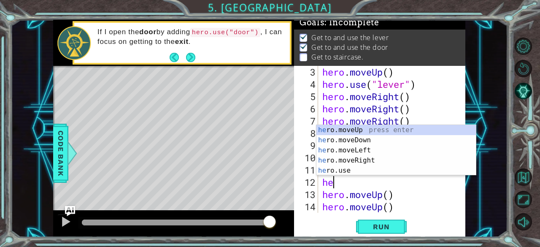
type textarea "h"
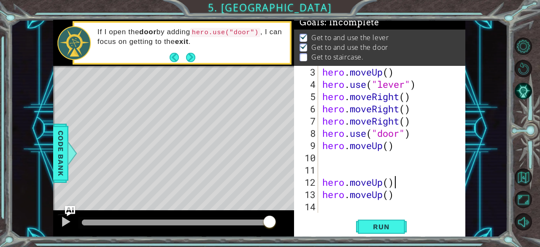
click at [415, 179] on div "hero . moveUp ( ) hero . use ( "lever" ) hero . moveRight ( ) hero . moveRight …" at bounding box center [391, 151] width 141 height 171
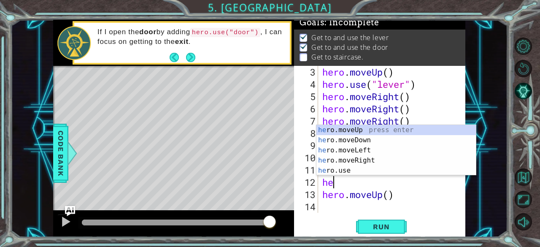
type textarea "h"
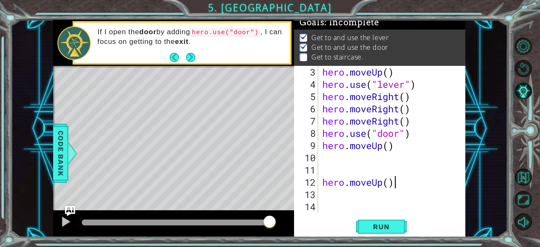
click at [415, 179] on div "hero . moveUp ( ) hero . use ( "lever" ) hero . moveRight ( ) hero . moveRight …" at bounding box center [391, 151] width 141 height 171
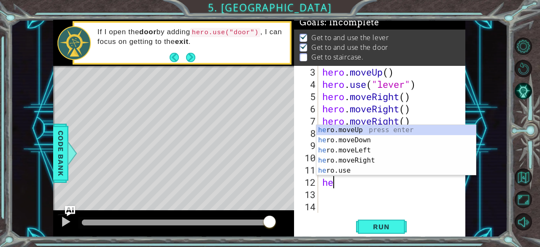
type textarea "h"
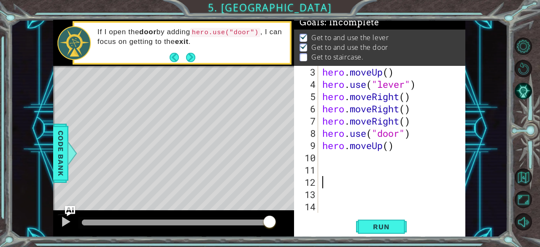
click at [329, 159] on div "hero . moveUp ( ) hero . use ( "lever" ) hero . moveRight ( ) hero . moveRight …" at bounding box center [391, 151] width 141 height 171
type textarea "h"
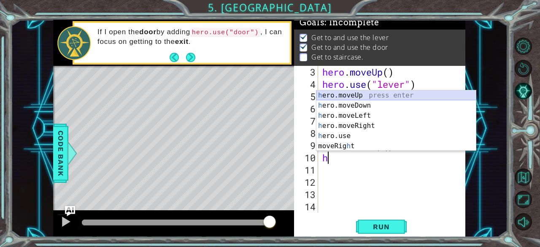
click at [336, 95] on div "h ero.moveUp press enter h ero.moveDown press enter h ero.moveLeft press enter …" at bounding box center [396, 130] width 160 height 81
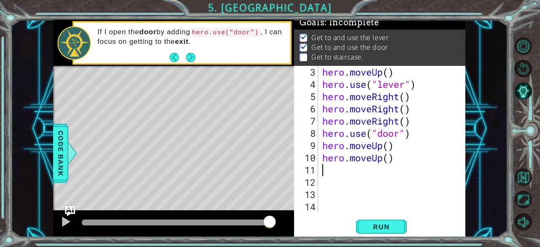
type textarea "h"
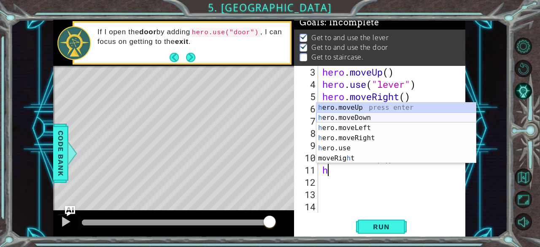
click at [354, 123] on div "h ero.moveUp press enter h ero.moveDown press enter h ero.moveLeft press enter …" at bounding box center [396, 143] width 160 height 81
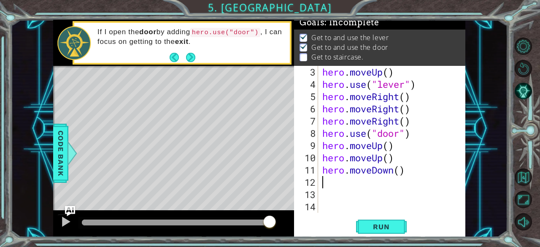
click at [408, 174] on div "hero . moveUp ( ) hero . use ( "lever" ) hero . moveRight ( ) hero . moveRight …" at bounding box center [391, 151] width 141 height 171
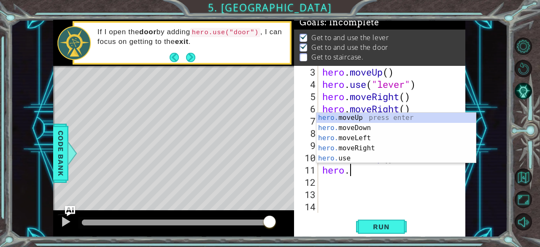
type textarea "hero"
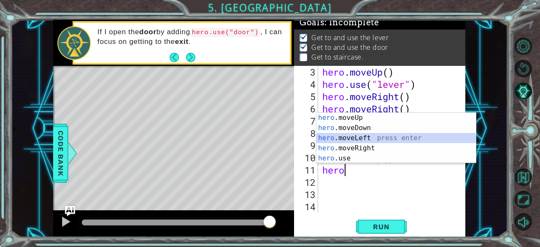
click at [359, 135] on div "hero .moveUp press enter hero .moveDown press enter hero .moveLeft press enter …" at bounding box center [396, 148] width 160 height 71
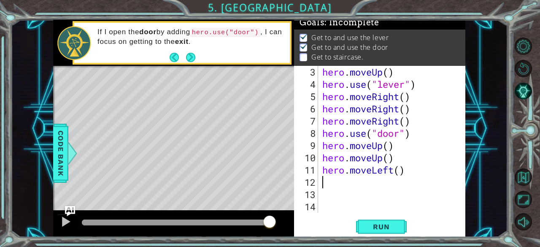
type textarea "j"
type textarea "h"
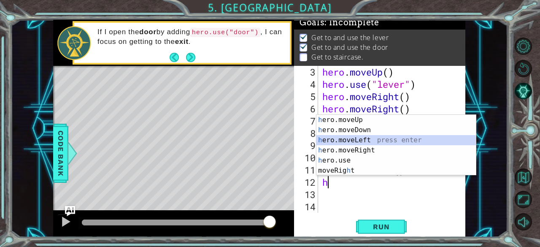
click at [359, 138] on div "h ero.moveUp press enter h ero.moveDown press enter h ero.moveLeft press enter …" at bounding box center [396, 155] width 160 height 81
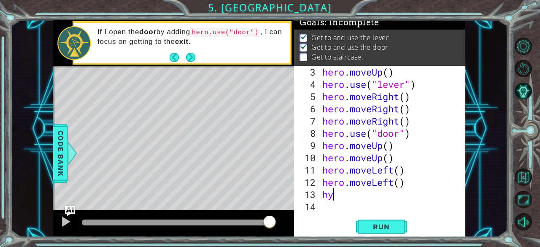
type textarea "h"
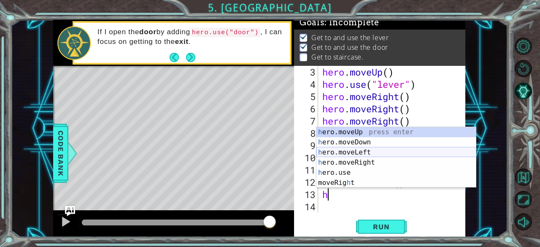
click at [353, 150] on div "h ero.moveUp press enter h ero.moveDown press enter h ero.moveLeft press enter …" at bounding box center [396, 167] width 160 height 81
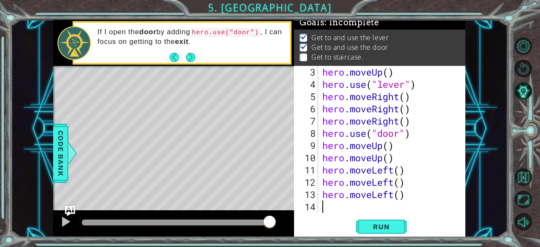
type textarea "h"
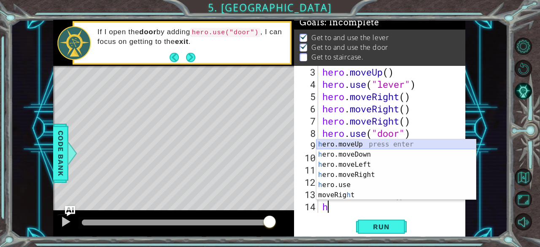
click at [352, 142] on div "h ero.moveUp press enter h ero.moveDown press enter h ero.moveLeft press enter …" at bounding box center [396, 179] width 160 height 81
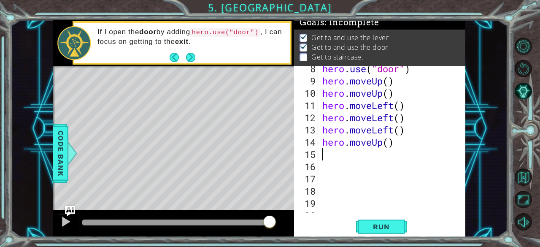
scroll to position [90, 0]
type textarea "h"
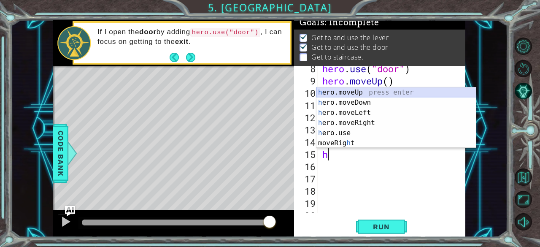
click at [384, 92] on div "h ero.moveUp press enter h ero.moveDown press enter h ero.moveLeft press enter …" at bounding box center [396, 127] width 160 height 81
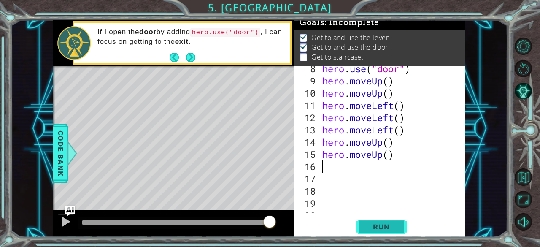
click at [377, 225] on span "Run" at bounding box center [381, 226] width 33 height 8
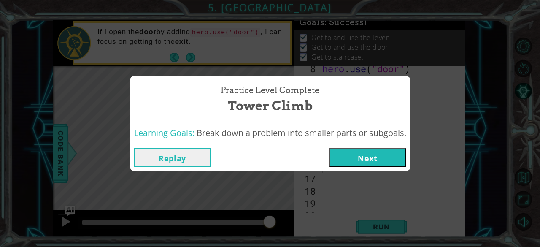
click at [397, 160] on button "Next" at bounding box center [368, 157] width 77 height 19
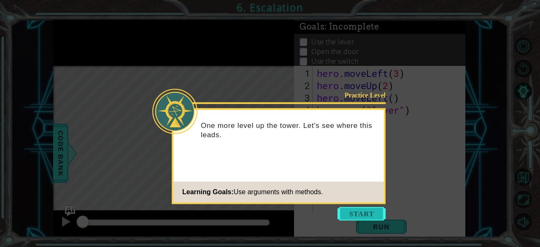
click at [368, 209] on button "Start" at bounding box center [362, 214] width 48 height 14
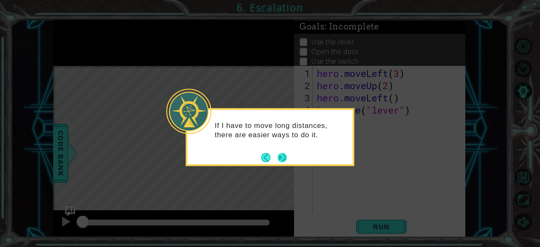
click at [280, 159] on button "Next" at bounding box center [282, 157] width 9 height 9
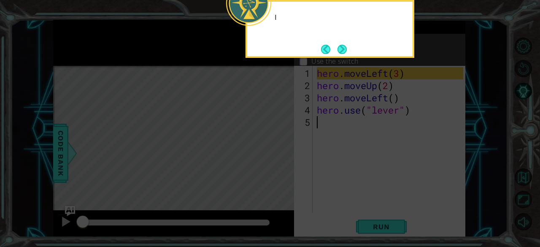
click at [281, 158] on icon at bounding box center [270, 37] width 540 height 420
click at [326, 84] on icon at bounding box center [270, 37] width 540 height 420
click at [344, 53] on button "Next" at bounding box center [342, 49] width 9 height 9
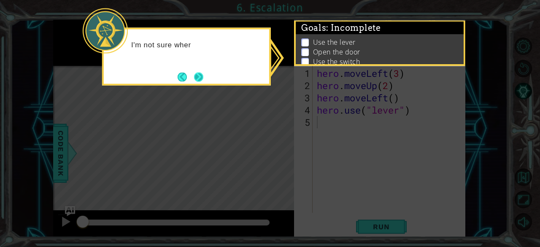
click at [195, 80] on button "Next" at bounding box center [198, 76] width 9 height 9
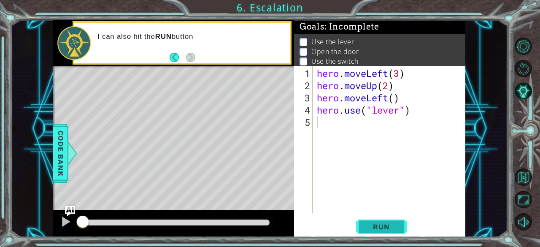
click at [389, 229] on span "Run" at bounding box center [381, 226] width 33 height 8
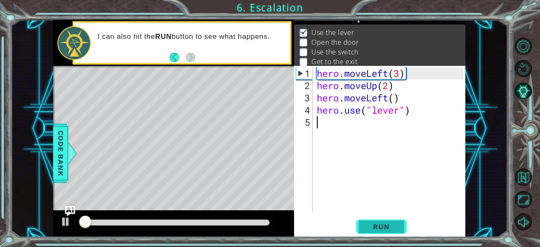
scroll to position [12, 0]
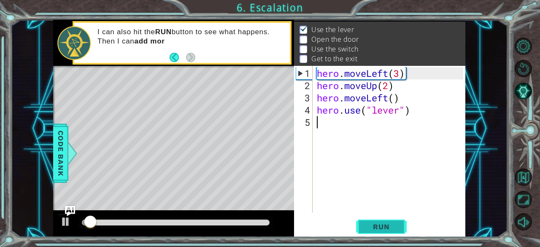
click at [389, 229] on span "Run" at bounding box center [381, 226] width 33 height 8
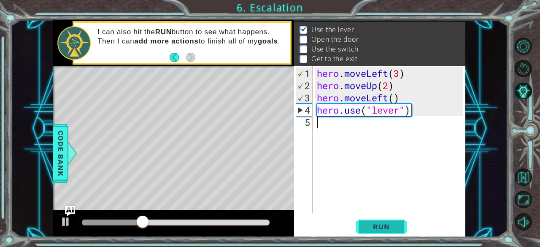
click at [387, 222] on span "Run" at bounding box center [381, 226] width 33 height 8
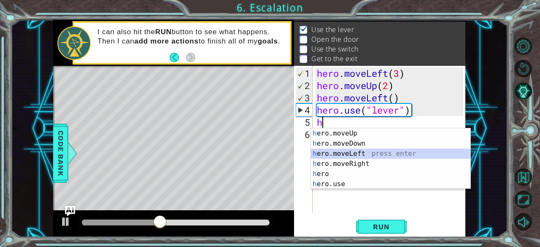
click at [343, 152] on div "h ero.moveUp press enter h ero.moveDown press enter h ero.moveLeft press enter …" at bounding box center [391, 168] width 160 height 81
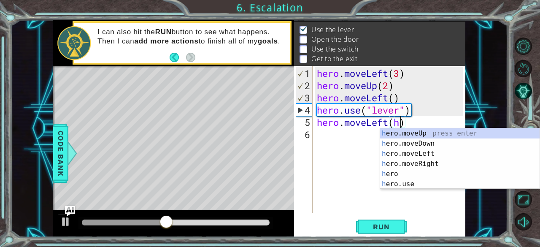
scroll to position [0, 3]
click at [400, 182] on div "h ero.moveUp press enter h ero.moveDown press enter h ero.moveLeft press enter …" at bounding box center [460, 168] width 160 height 81
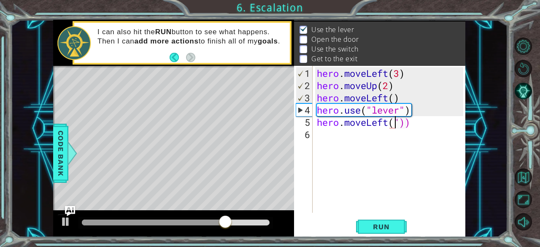
click at [414, 122] on div "hero . moveLeft ( 3 ) hero . moveUp ( 2 ) hero . moveLeft ( ) hero . use ( "lev…" at bounding box center [391, 152] width 153 height 171
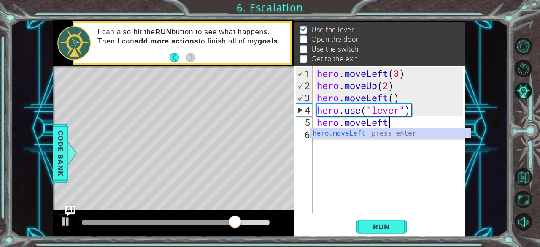
scroll to position [0, 3]
type textarea "hero.moveLeft"
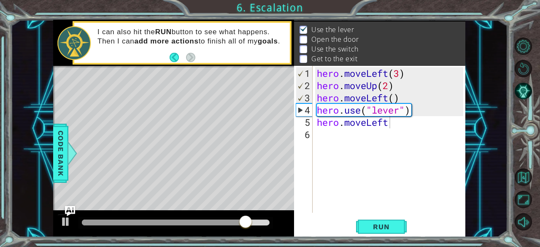
click at [314, 153] on div "hero.moveLeft 1 2 3 4 5 6 hero . moveLeft ( 3 ) hero . moveUp ( 2 ) hero . move…" at bounding box center [379, 139] width 170 height 147
click at [324, 147] on div "hero . moveLeft ( 3 ) hero . moveUp ( 2 ) hero . moveLeft ( ) hero . use ( "lev…" at bounding box center [391, 152] width 153 height 171
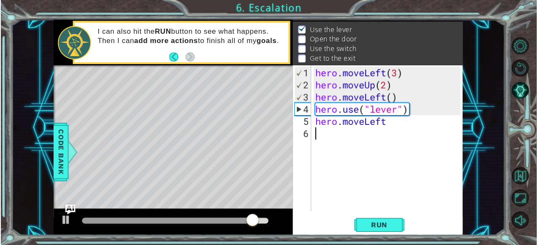
scroll to position [0, 0]
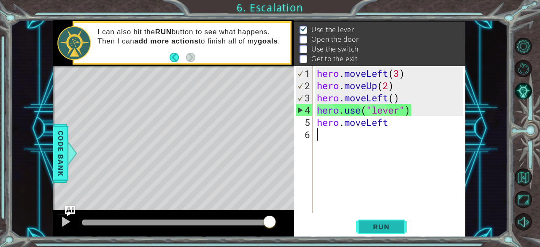
click at [381, 226] on span "Run" at bounding box center [381, 226] width 33 height 8
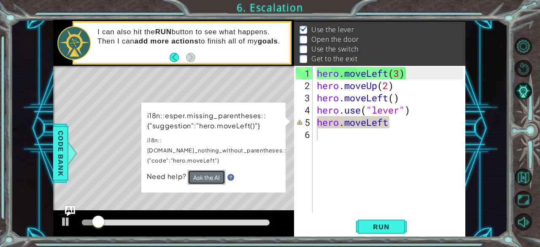
click at [207, 170] on button "Ask the AI" at bounding box center [207, 177] width 38 height 14
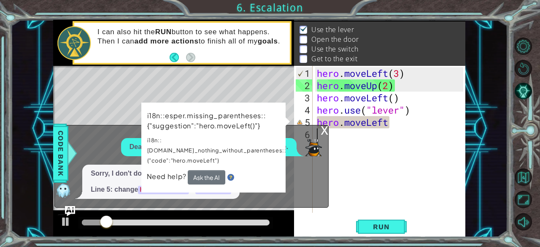
click at [394, 124] on div "hero . moveLeft ( 3 ) hero . moveUp ( 2 ) hero . moveLeft ( ) hero . use ( "lev…" at bounding box center [391, 152] width 153 height 171
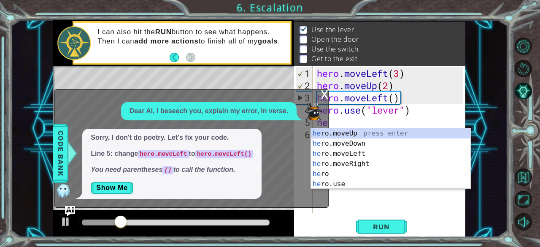
type textarea "h"
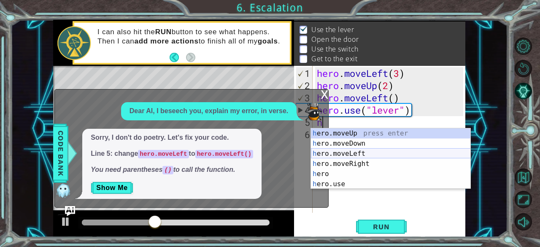
click at [379, 153] on div "h ero.moveUp press enter h ero.moveDown press enter h ero.moveLeft press enter …" at bounding box center [391, 168] width 160 height 81
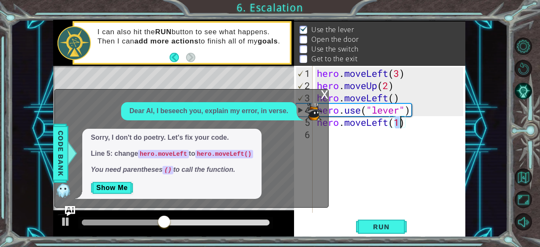
type textarea "hero.moveLeft(1)"
click at [242, 83] on div "Level Map" at bounding box center [248, 190] width 390 height 249
click at [122, 194] on button "Show Me" at bounding box center [112, 188] width 43 height 14
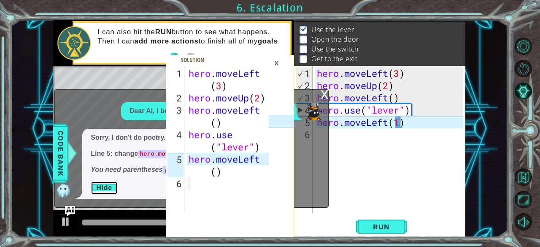
click at [106, 188] on button "Hide" at bounding box center [104, 188] width 27 height 14
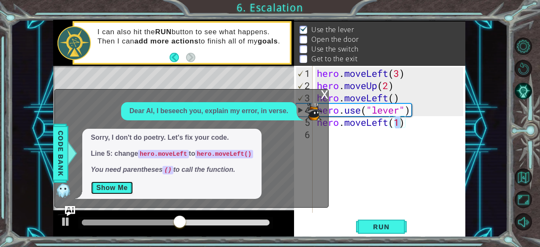
click at [106, 188] on button "Show Me" at bounding box center [112, 188] width 43 height 14
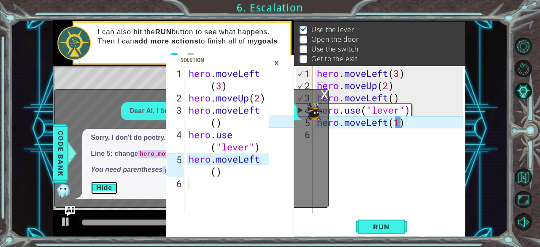
click at [106, 188] on button "Hide" at bounding box center [104, 188] width 27 height 14
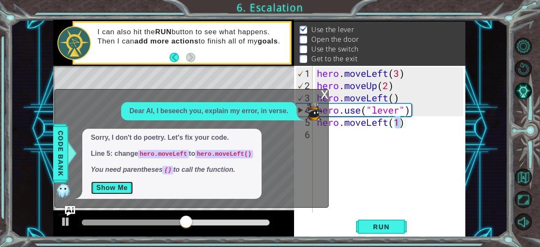
click at [106, 188] on button "Show Me" at bounding box center [112, 188] width 43 height 14
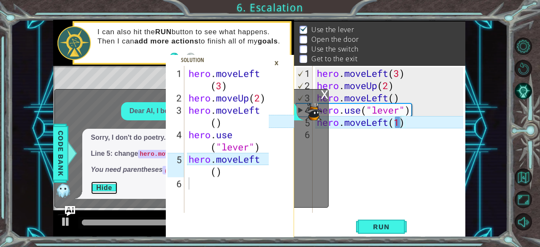
click at [106, 188] on button "Hide" at bounding box center [104, 188] width 27 height 14
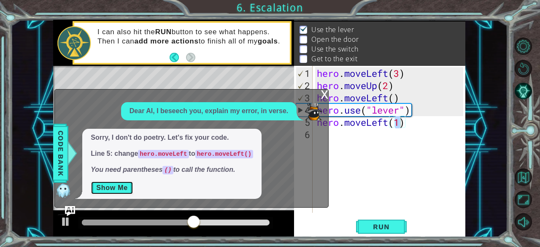
click at [106, 188] on button "Show Me" at bounding box center [112, 188] width 43 height 14
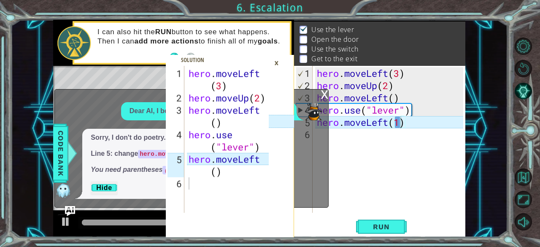
click at [118, 124] on div "Dear AI, I beseech you, explain my error, in verse. Sorry, I don't do poetry. L…" at bounding box center [189, 150] width 269 height 96
click at [272, 63] on div "×" at bounding box center [276, 63] width 13 height 14
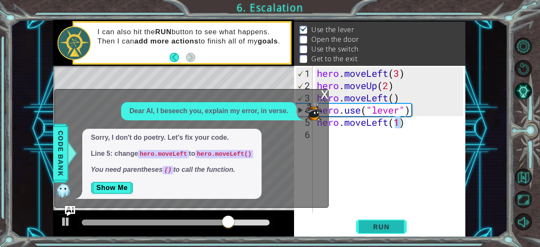
click at [383, 223] on span "Run" at bounding box center [381, 226] width 33 height 8
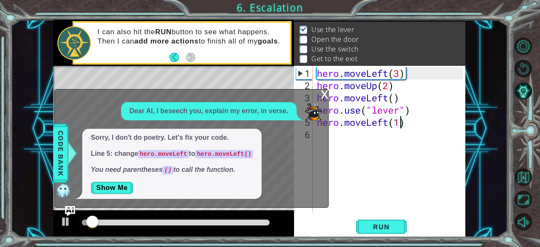
click at [322, 91] on div "x" at bounding box center [325, 93] width 8 height 8
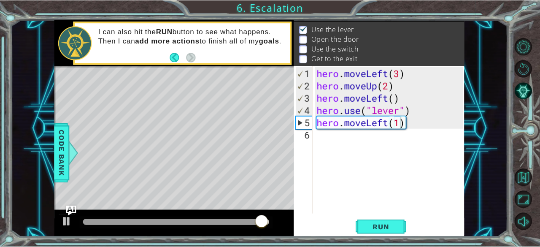
scroll to position [12, 0]
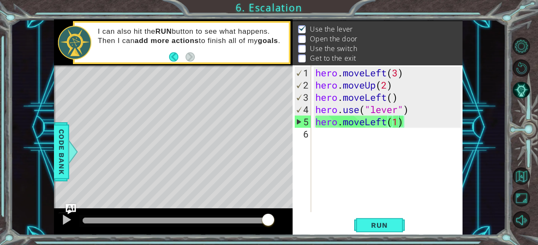
click at [387, 235] on div "hero.moveLeft(1) 1 2 3 4 5 6 hero . moveLeft ( 3 ) hero . moveUp ( 2 ) hero . m…" at bounding box center [378, 150] width 170 height 170
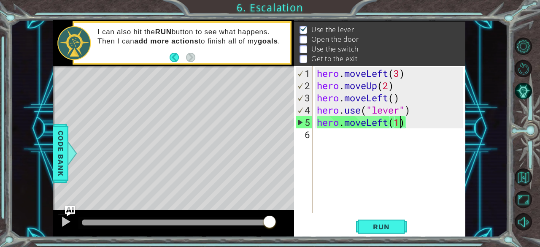
click at [387, 236] on div "hero.moveLeft(1) 1 2 3 4 5 6 hero . moveLeft ( 3 ) hero . moveUp ( 2 ) hero . m…" at bounding box center [379, 151] width 171 height 171
click at [385, 221] on button "Run" at bounding box center [381, 226] width 51 height 17
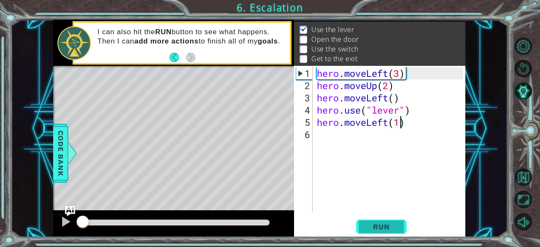
click at [385, 221] on button "Run" at bounding box center [381, 226] width 51 height 17
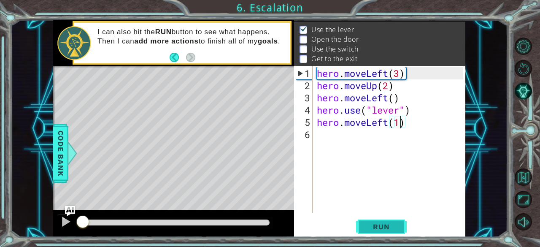
click at [385, 221] on button "Run" at bounding box center [381, 226] width 51 height 17
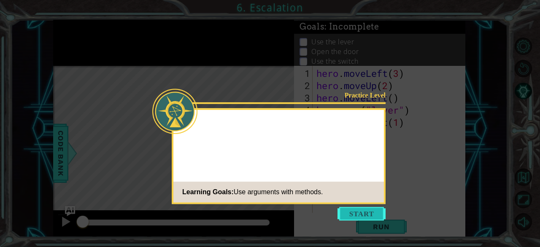
click at [367, 213] on button "Start" at bounding box center [362, 214] width 48 height 14
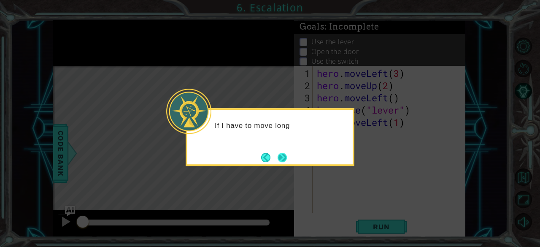
click at [283, 157] on button "Next" at bounding box center [282, 157] width 9 height 9
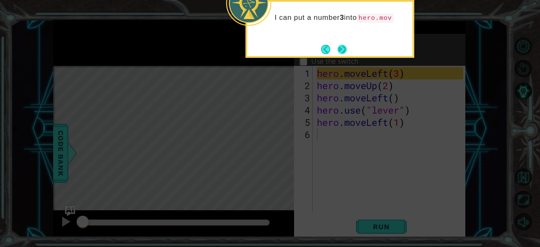
click at [334, 47] on footer at bounding box center [334, 49] width 26 height 13
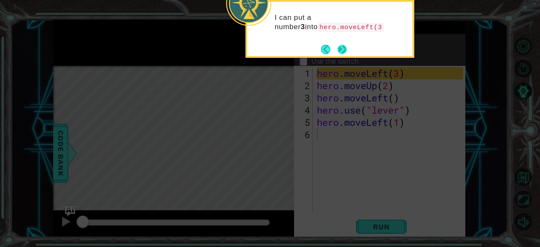
click at [334, 47] on button "Back" at bounding box center [329, 49] width 16 height 9
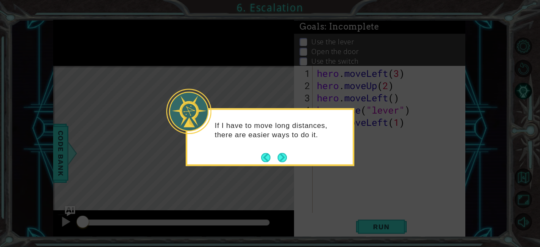
click at [334, 47] on icon at bounding box center [270, 123] width 540 height 247
click at [293, 157] on div "If I have to move long distances, there are easier ways to do it." at bounding box center [270, 137] width 169 height 58
click at [280, 159] on button "Next" at bounding box center [282, 157] width 9 height 9
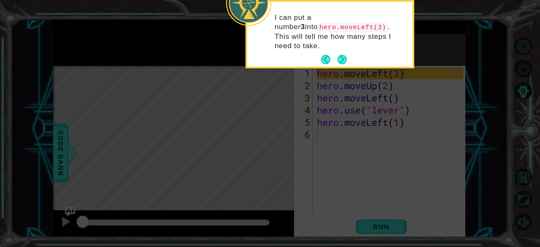
click at [280, 159] on icon at bounding box center [270, 37] width 540 height 420
